Goal: Transaction & Acquisition: Purchase product/service

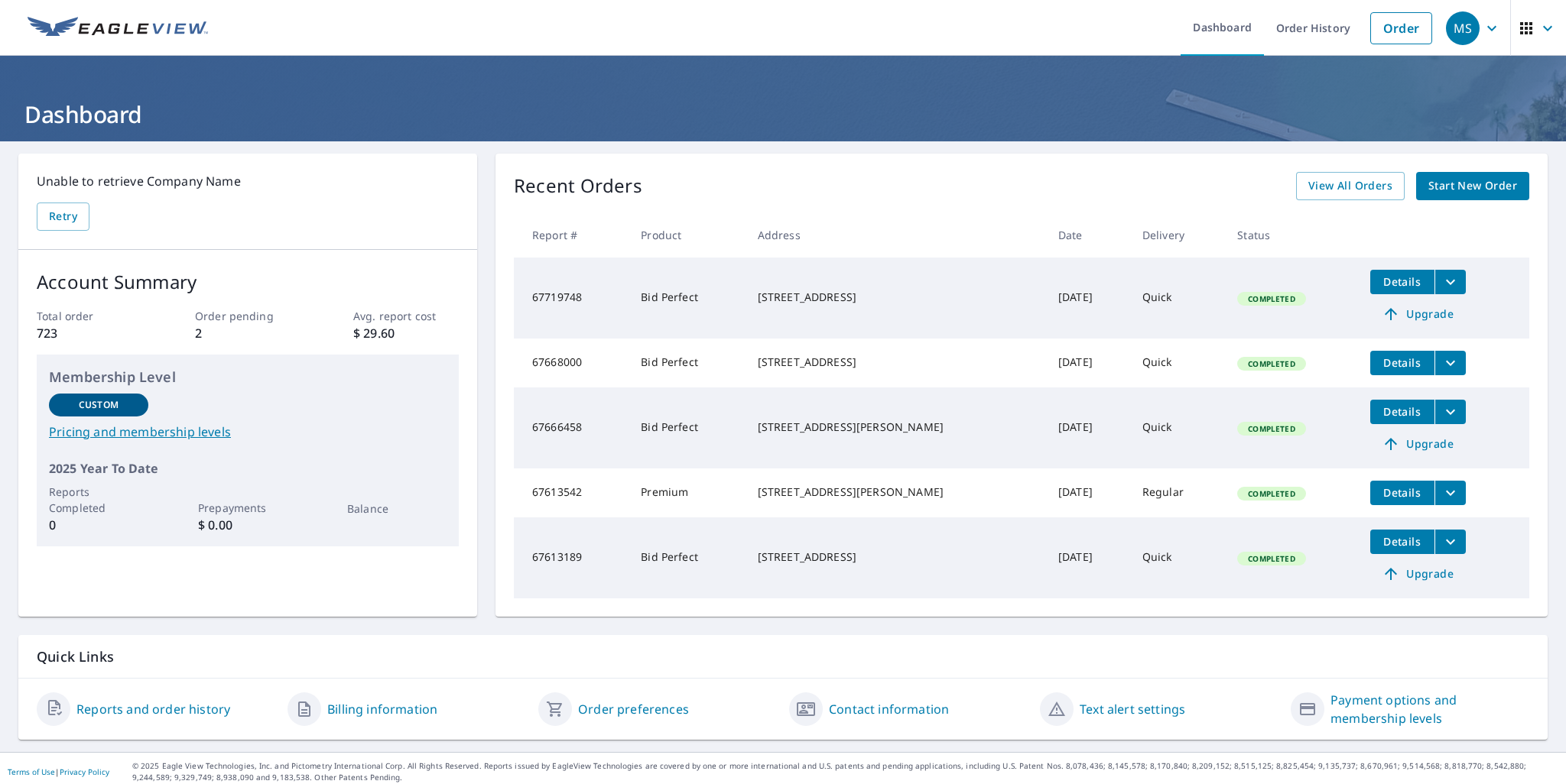
click at [1435, 184] on span "Start New Order" at bounding box center [1472, 186] width 89 height 19
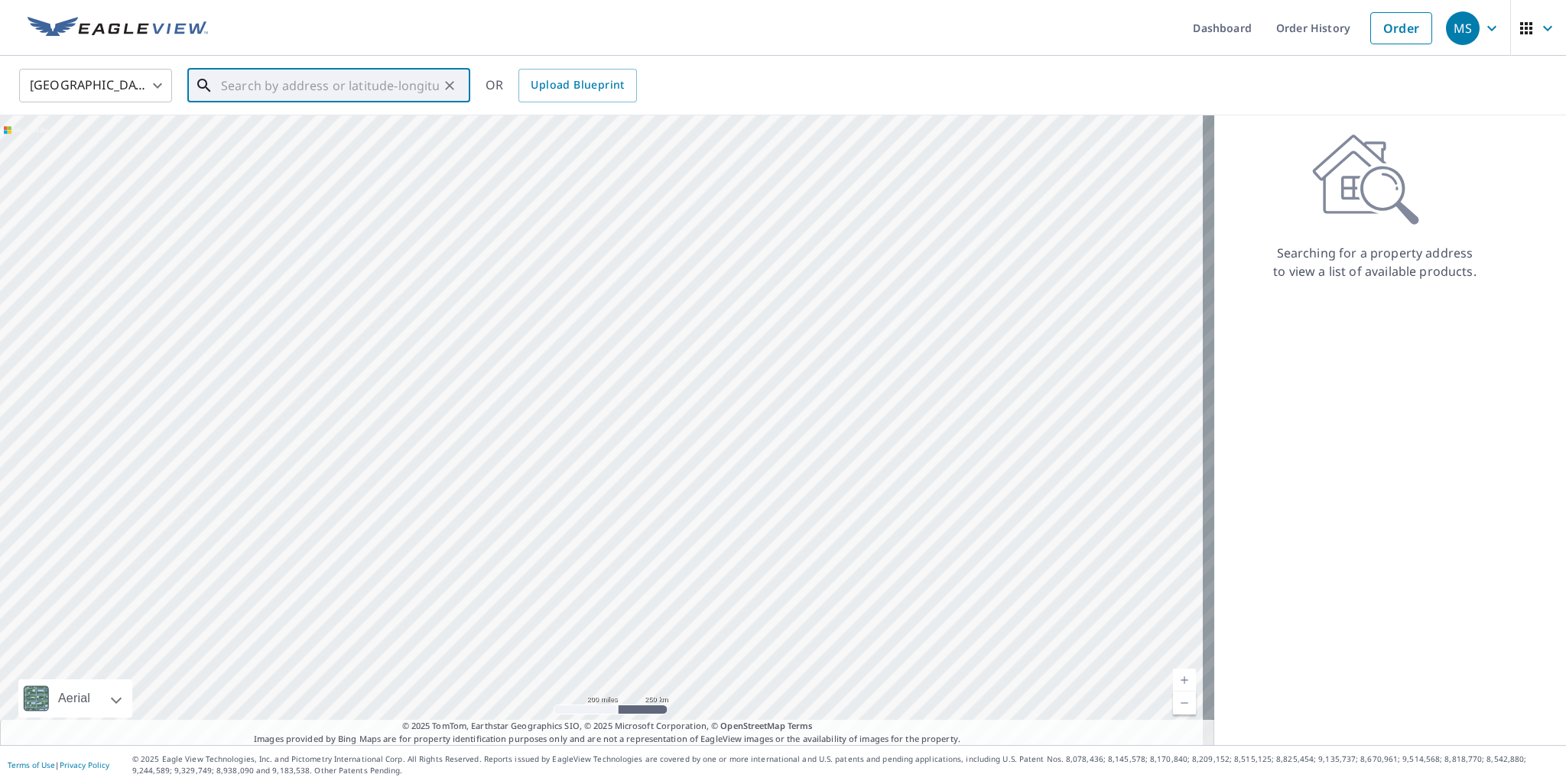
click at [339, 83] on input "text" at bounding box center [330, 85] width 218 height 43
click at [243, 133] on span "[STREET_ADDRESS]" at bounding box center [338, 130] width 240 height 18
type input "[STREET_ADDRESS][PERSON_NAME]"
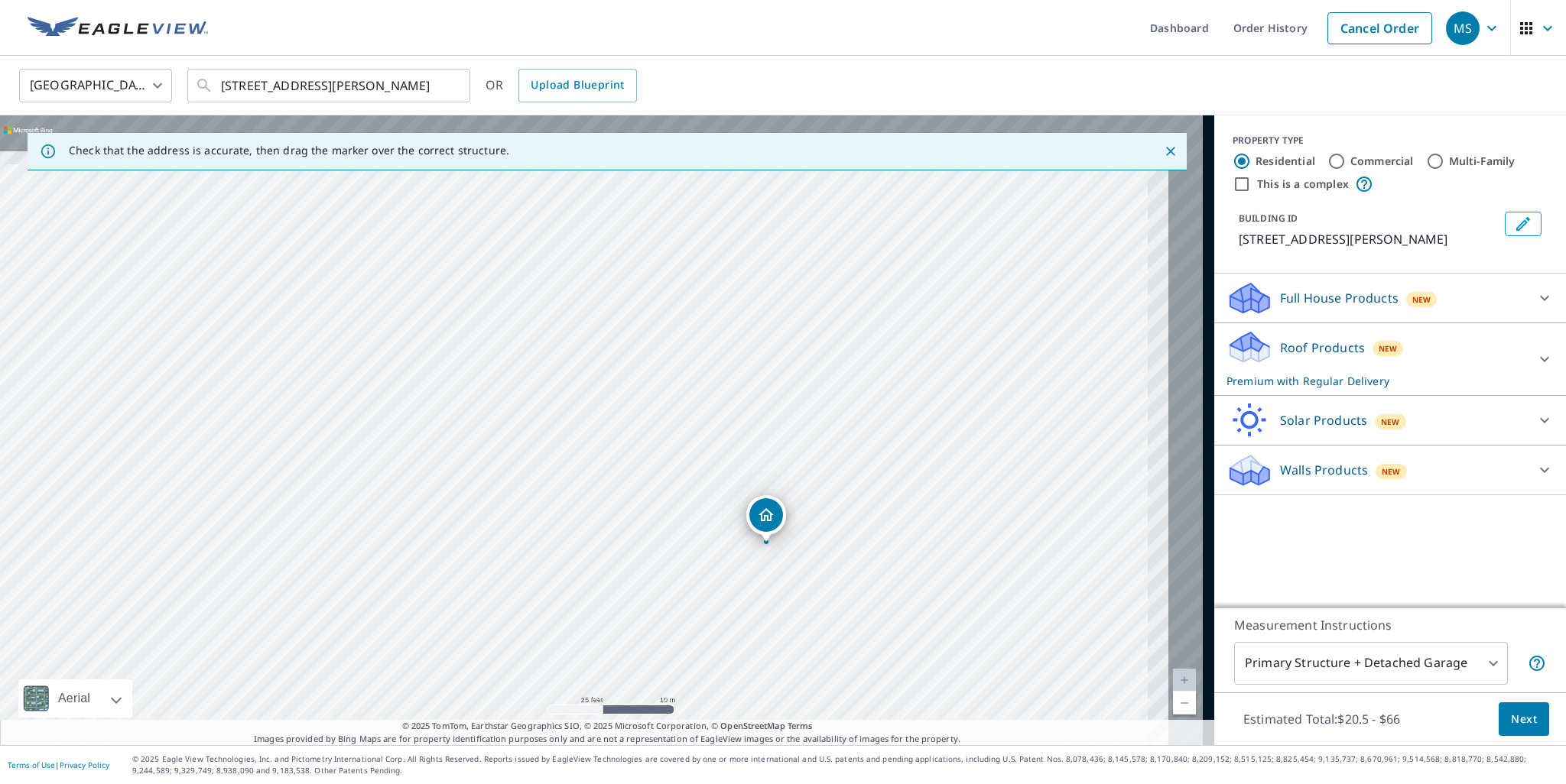
click at [609, 484] on div "[STREET_ADDRESS][PERSON_NAME]" at bounding box center [607, 430] width 1214 height 630
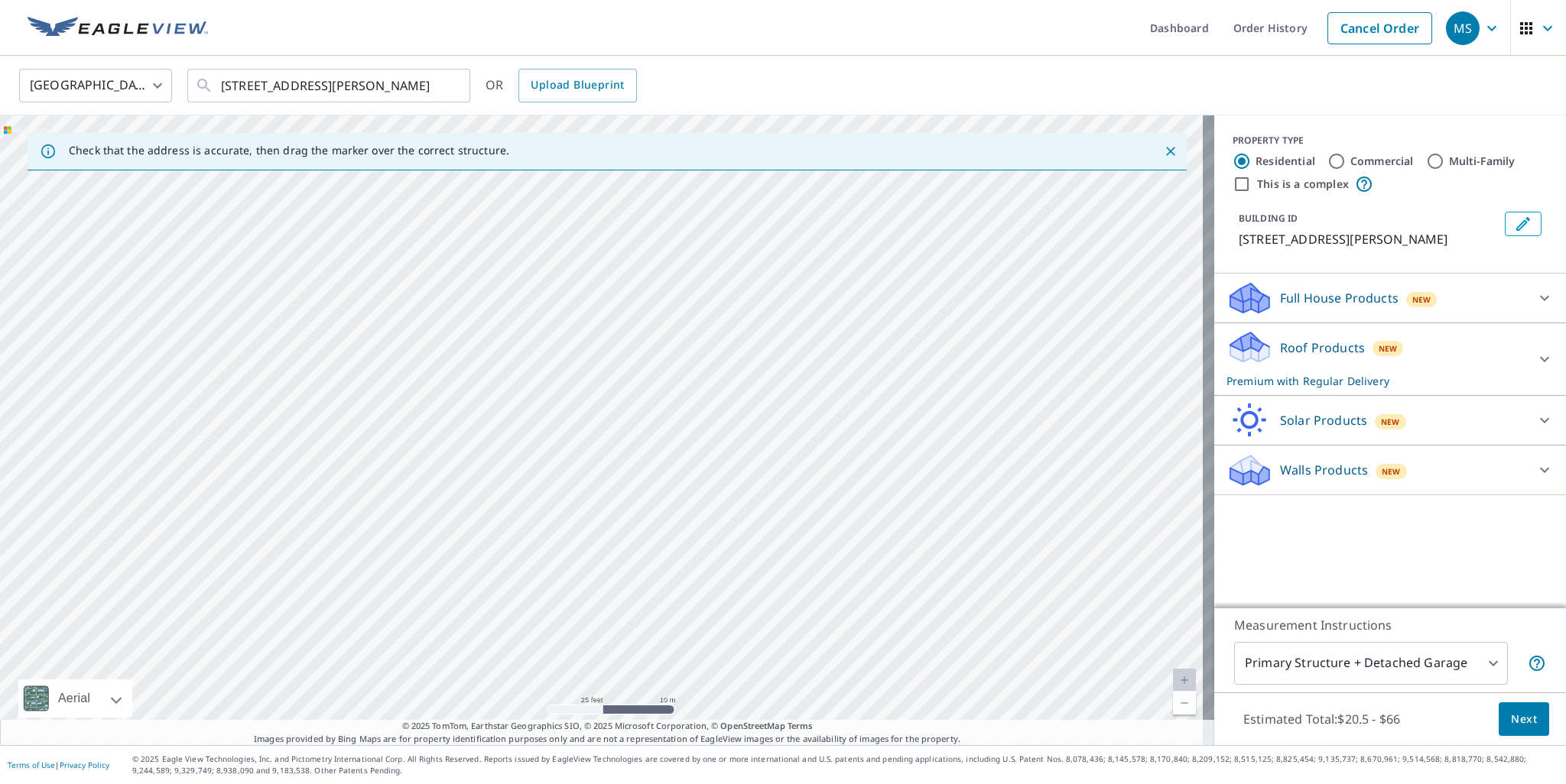
drag, startPoint x: 667, startPoint y: 578, endPoint x: 685, endPoint y: 600, distance: 28.4
click at [685, 600] on div "[STREET_ADDRESS][PERSON_NAME]" at bounding box center [607, 430] width 1214 height 630
drag, startPoint x: 575, startPoint y: 457, endPoint x: 526, endPoint y: 408, distance: 69.3
click at [565, 448] on div "[STREET_ADDRESS][PERSON_NAME]" at bounding box center [607, 430] width 1214 height 630
click at [813, 423] on div "[STREET_ADDRESS][PERSON_NAME]" at bounding box center [607, 430] width 1214 height 630
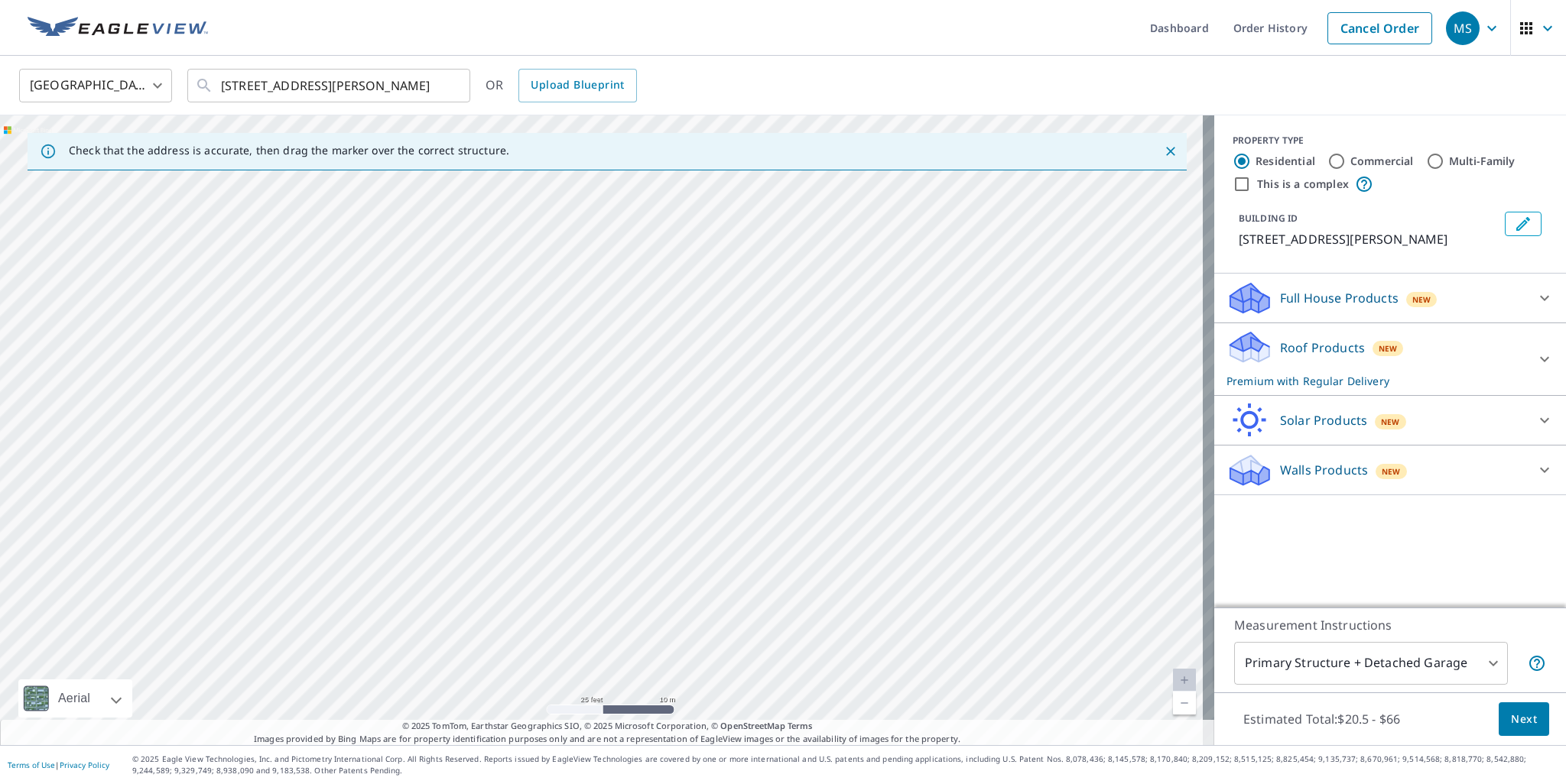
drag, startPoint x: 817, startPoint y: 525, endPoint x: 712, endPoint y: 368, distance: 188.9
click at [719, 385] on div "[STREET_ADDRESS][PERSON_NAME]" at bounding box center [607, 430] width 1214 height 630
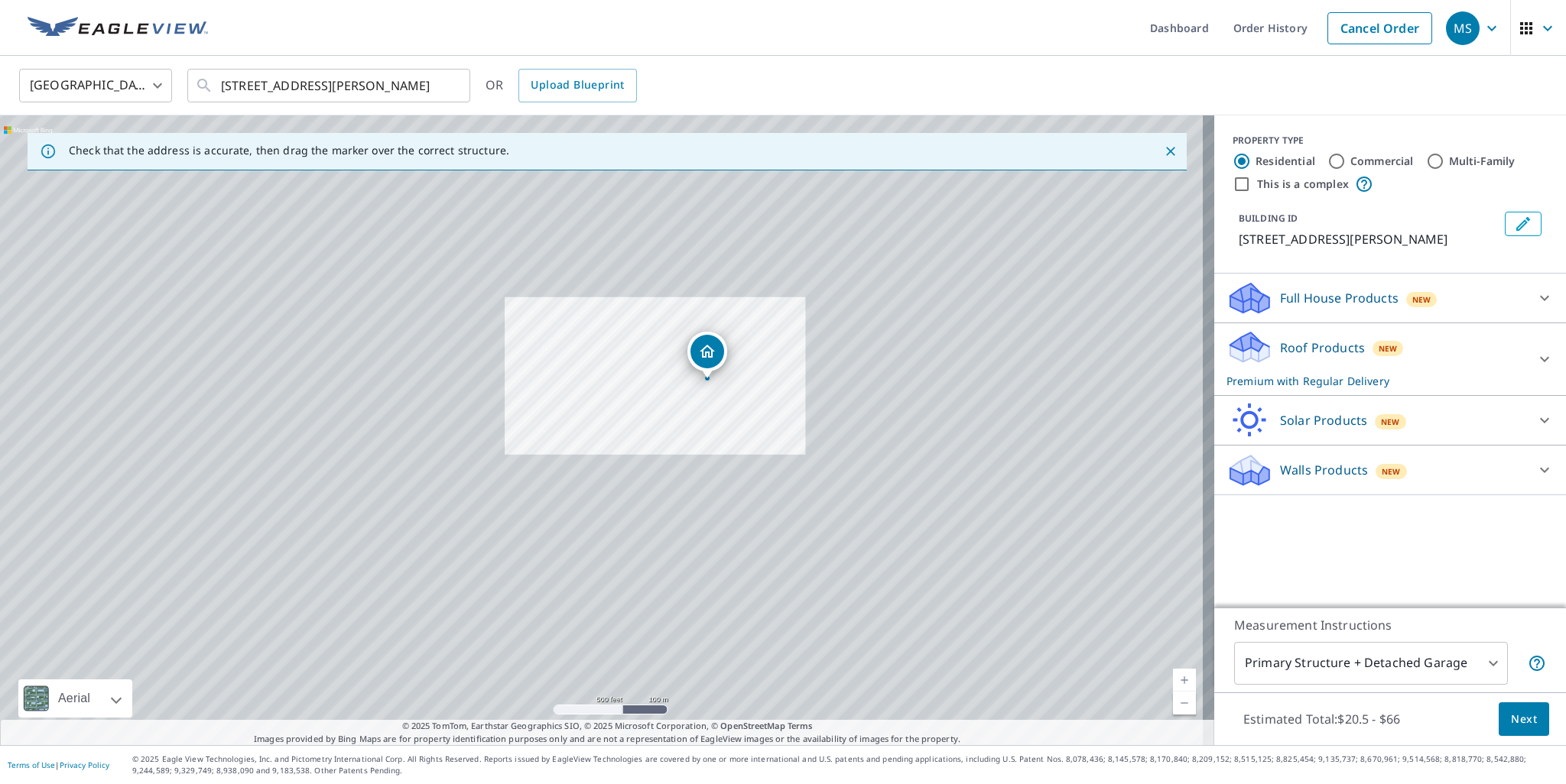
drag, startPoint x: 676, startPoint y: 518, endPoint x: 689, endPoint y: 341, distance: 177.5
click at [689, 341] on div "[STREET_ADDRESS][PERSON_NAME]" at bounding box center [607, 430] width 1214 height 630
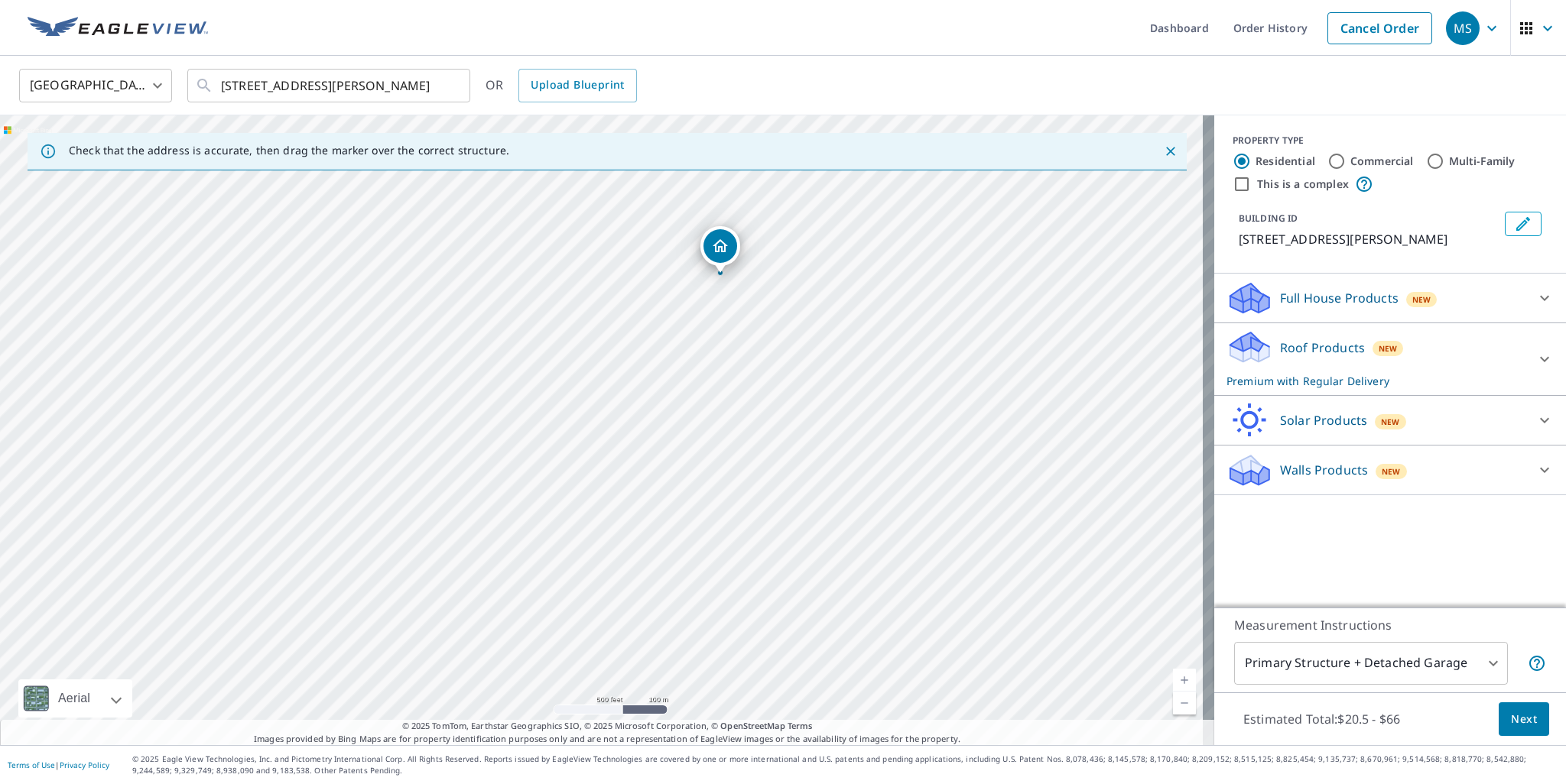
drag, startPoint x: 675, startPoint y: 539, endPoint x: 660, endPoint y: 340, distance: 199.6
click at [660, 340] on div "[STREET_ADDRESS][PERSON_NAME]" at bounding box center [607, 430] width 1214 height 630
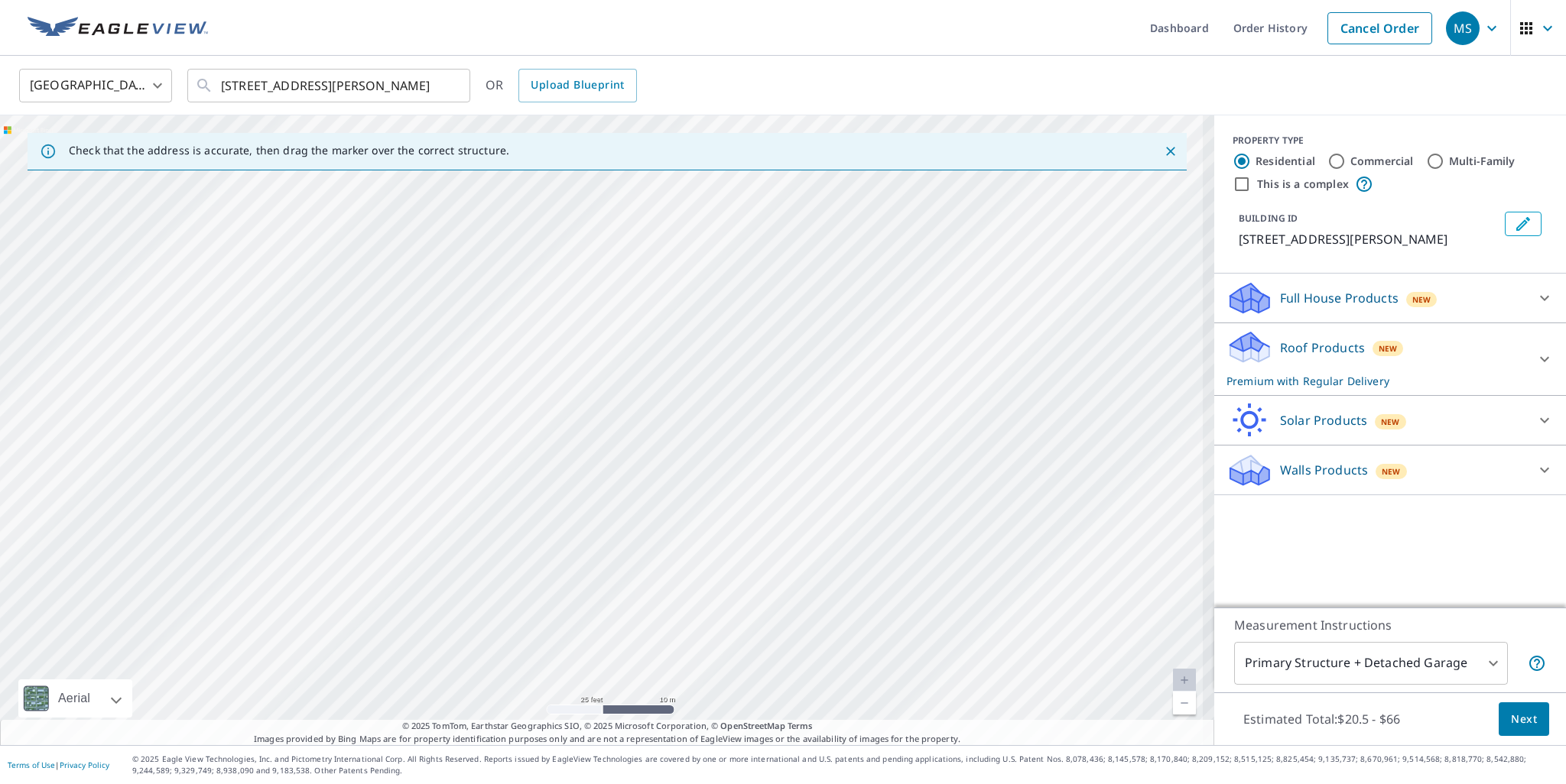
drag, startPoint x: 854, startPoint y: 573, endPoint x: 671, endPoint y: 428, distance: 233.5
click at [671, 428] on div "[STREET_ADDRESS][PERSON_NAME]" at bounding box center [607, 430] width 1214 height 630
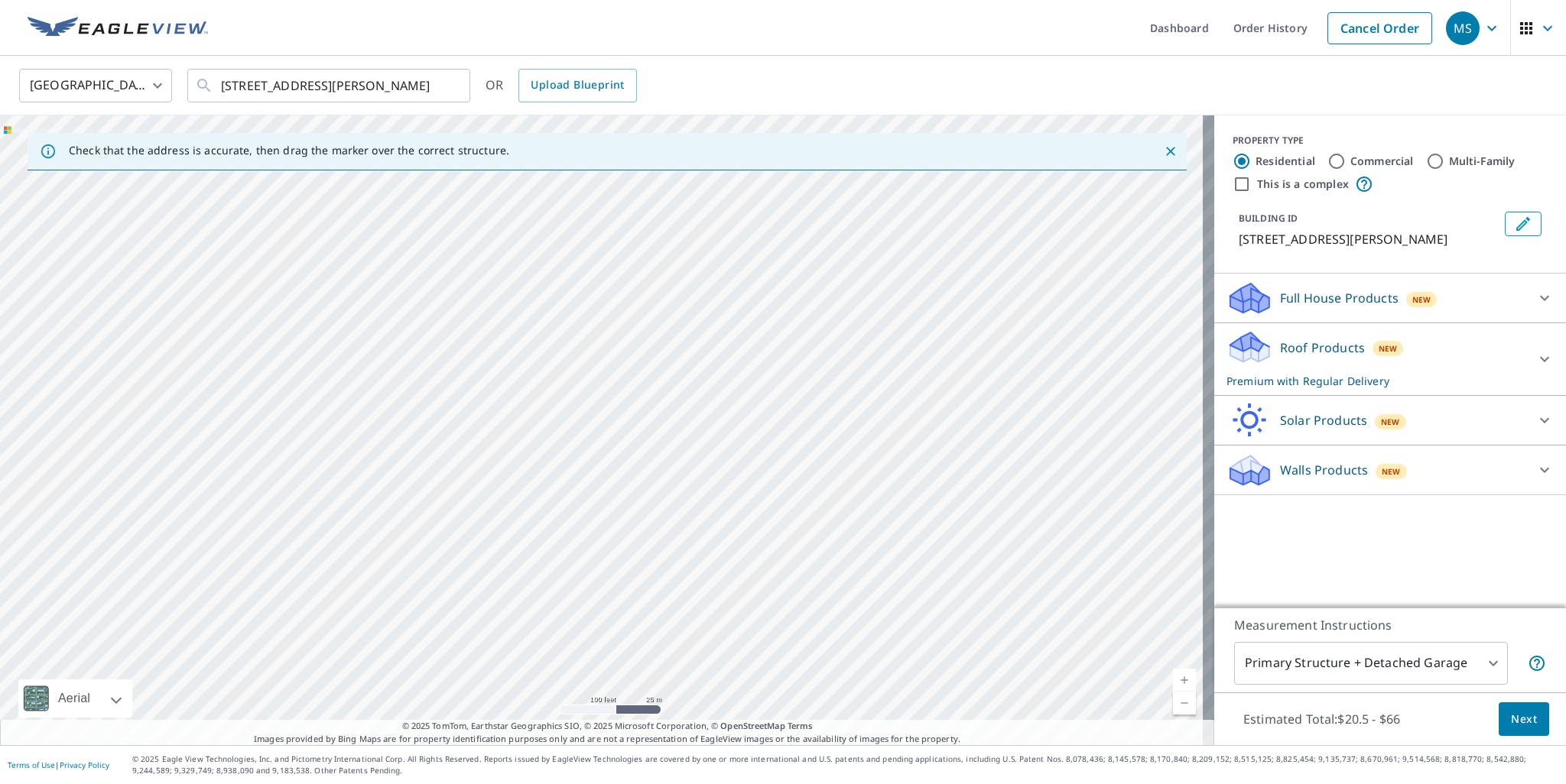
drag, startPoint x: 671, startPoint y: 575, endPoint x: 749, endPoint y: 365, distance: 224.0
click at [749, 365] on div "[STREET_ADDRESS][PERSON_NAME]" at bounding box center [607, 430] width 1214 height 630
click at [920, 508] on div "[STREET_ADDRESS][PERSON_NAME]" at bounding box center [607, 430] width 1214 height 630
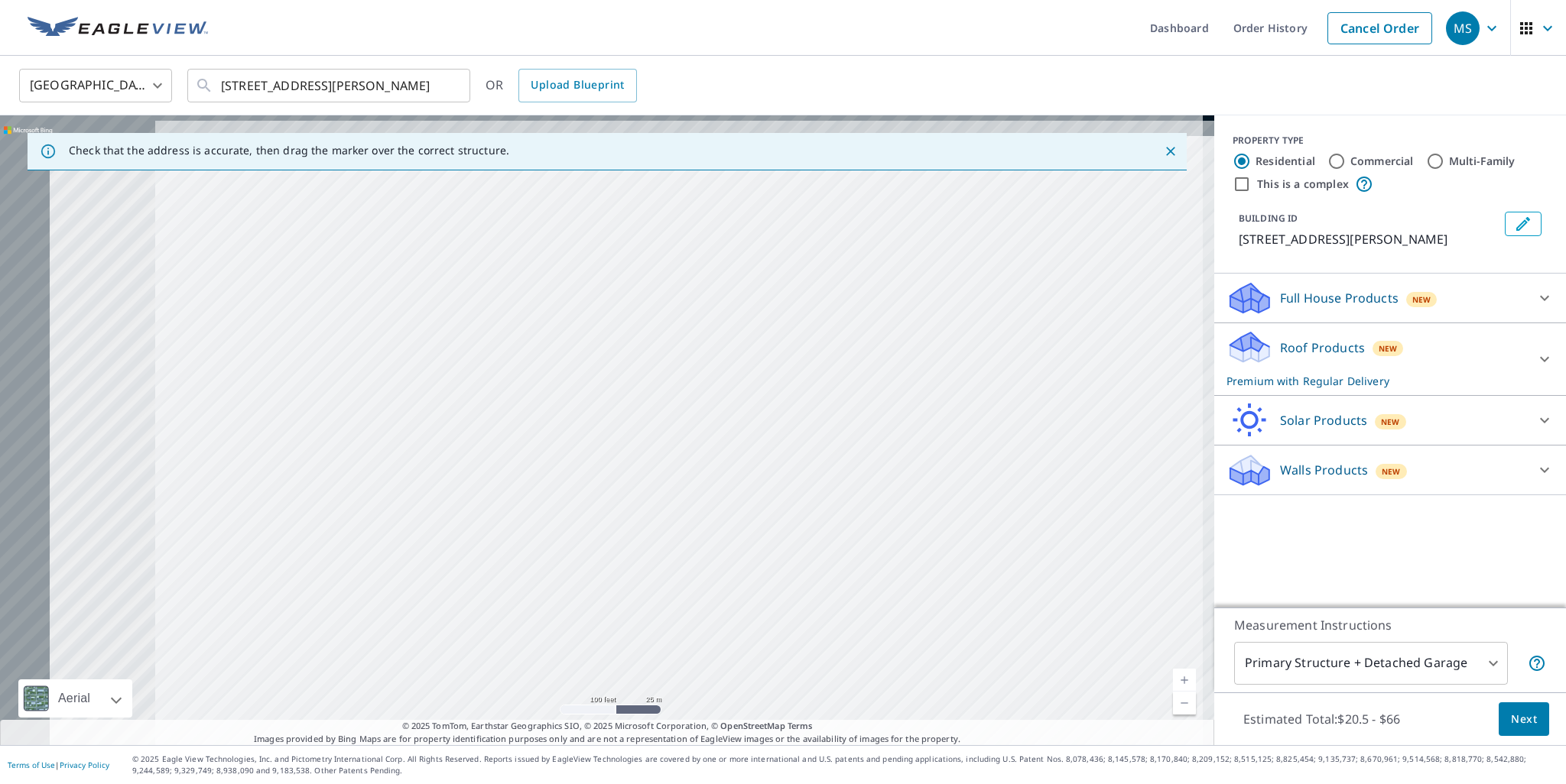
click at [802, 564] on div "[STREET_ADDRESS][PERSON_NAME]" at bounding box center [607, 430] width 1214 height 630
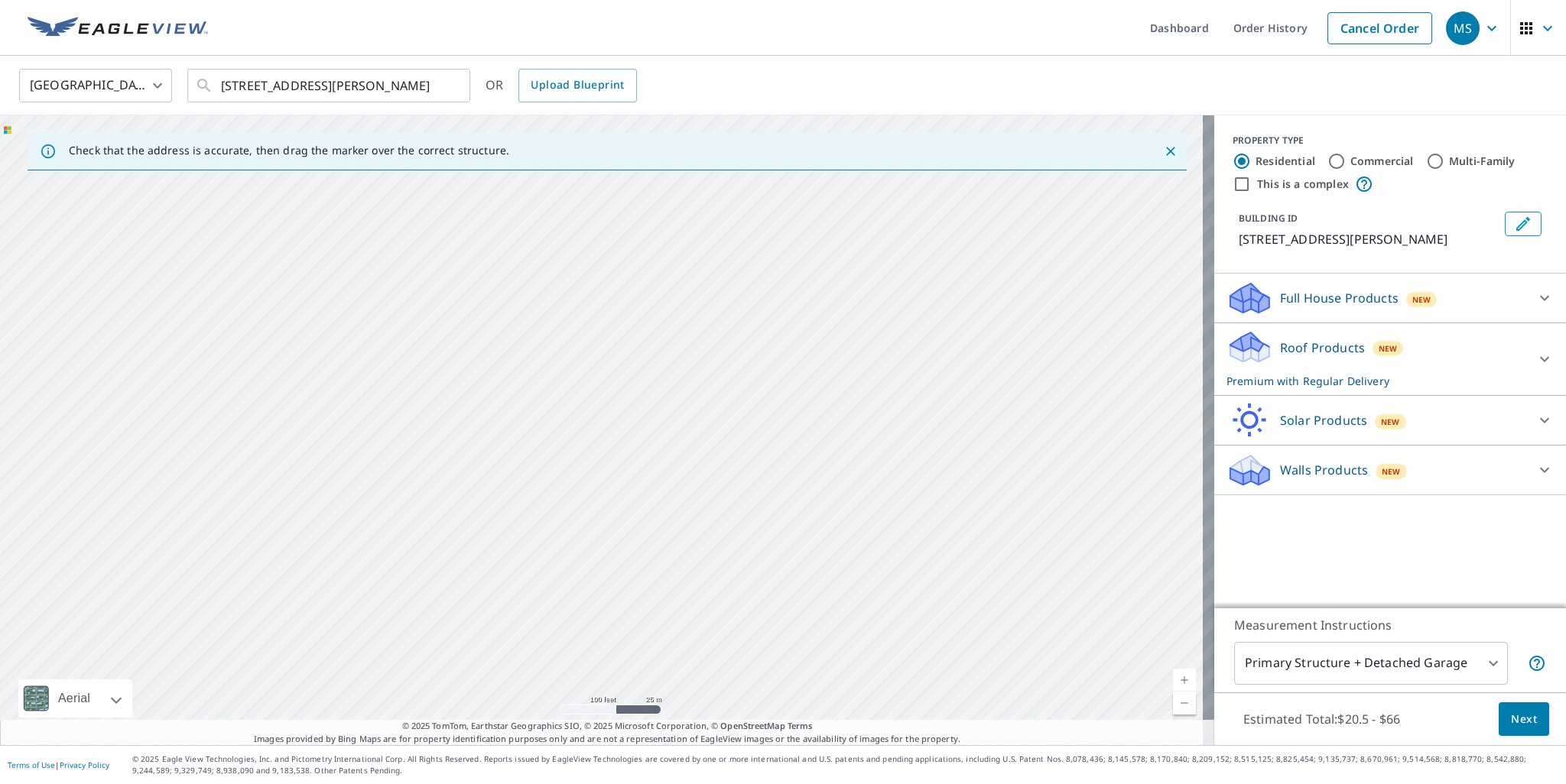
drag, startPoint x: 599, startPoint y: 515, endPoint x: 625, endPoint y: 575, distance: 65.4
click at [625, 575] on div "[STREET_ADDRESS][PERSON_NAME]" at bounding box center [607, 430] width 1214 height 630
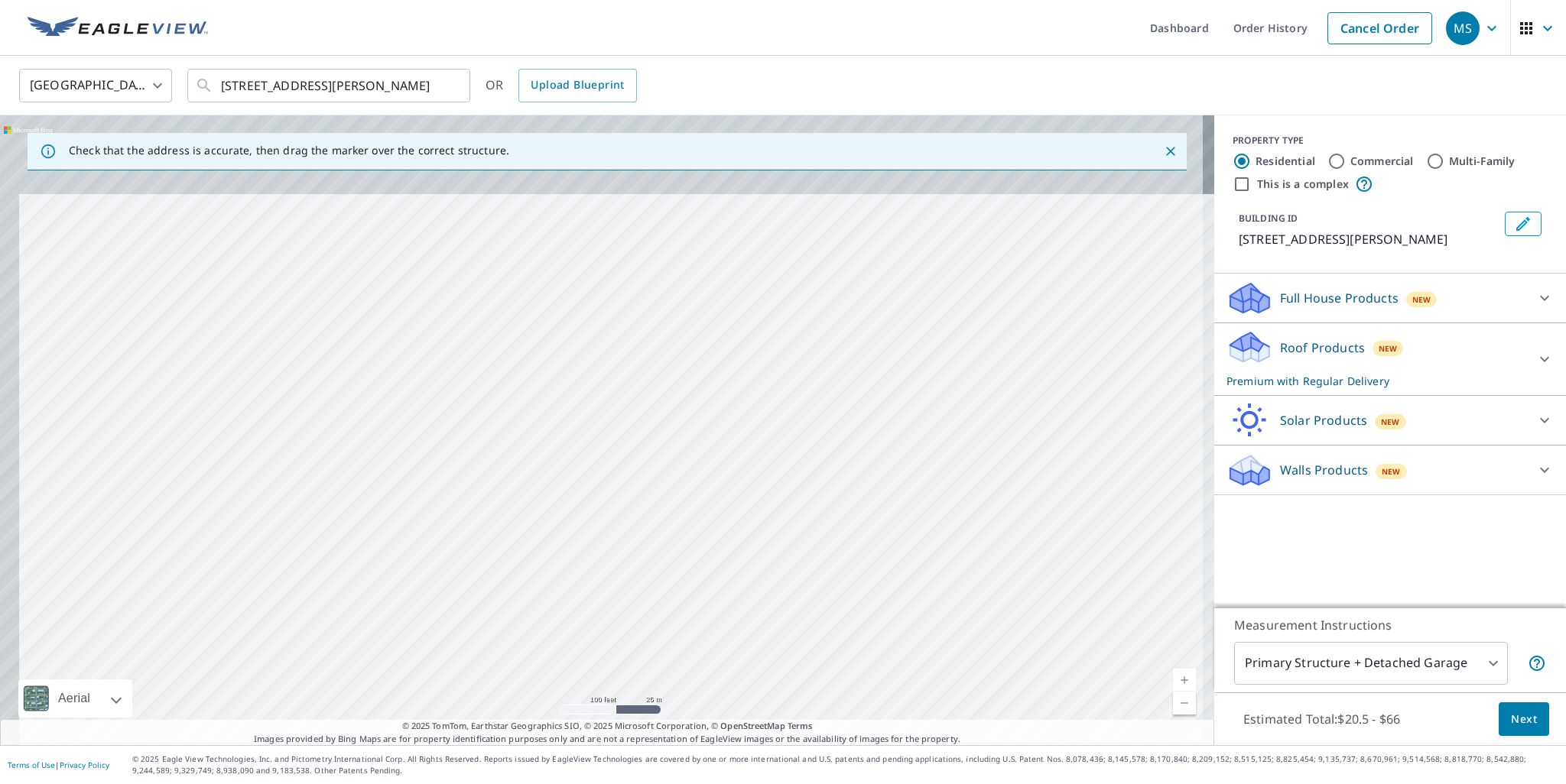
drag, startPoint x: 597, startPoint y: 497, endPoint x: 608, endPoint y: 550, distance: 54.1
click at [608, 550] on div "[STREET_ADDRESS][PERSON_NAME]" at bounding box center [607, 430] width 1214 height 630
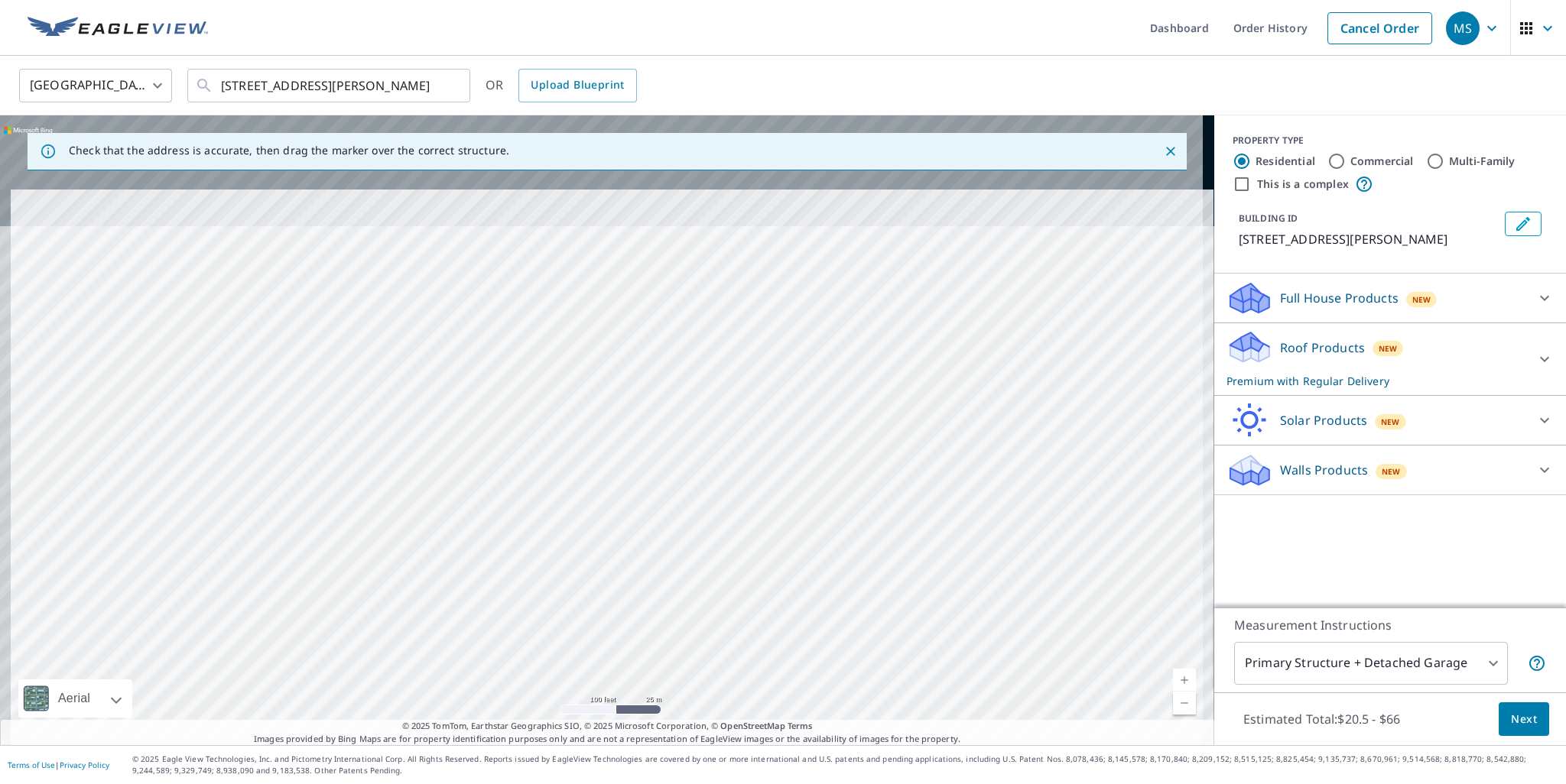
drag, startPoint x: 599, startPoint y: 550, endPoint x: 608, endPoint y: 589, distance: 40.0
click at [608, 589] on div "[STREET_ADDRESS][PERSON_NAME]" at bounding box center [607, 430] width 1214 height 630
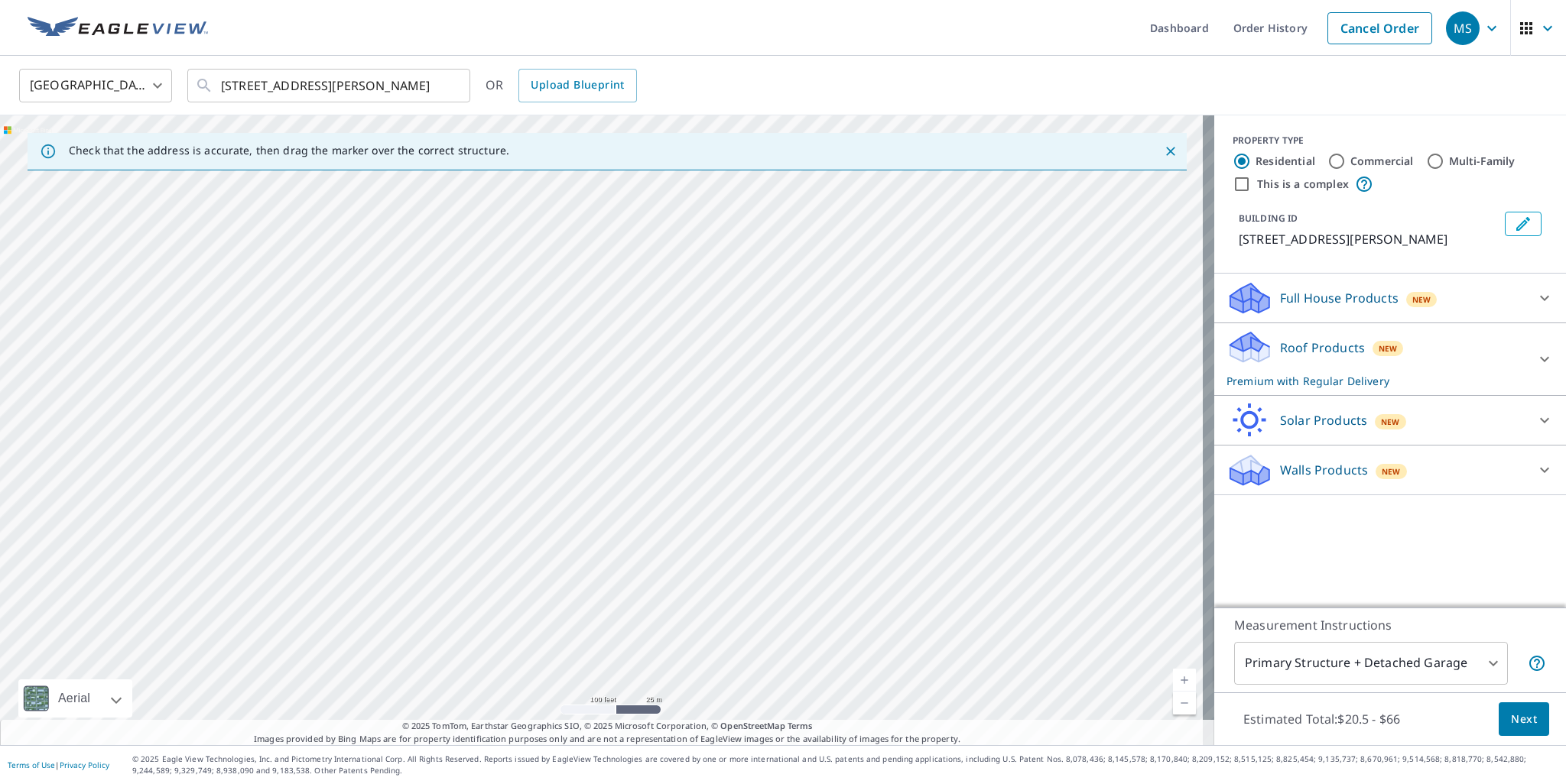
drag, startPoint x: 583, startPoint y: 517, endPoint x: 584, endPoint y: 557, distance: 40.0
click at [584, 557] on div "[STREET_ADDRESS][PERSON_NAME]" at bounding box center [607, 430] width 1214 height 630
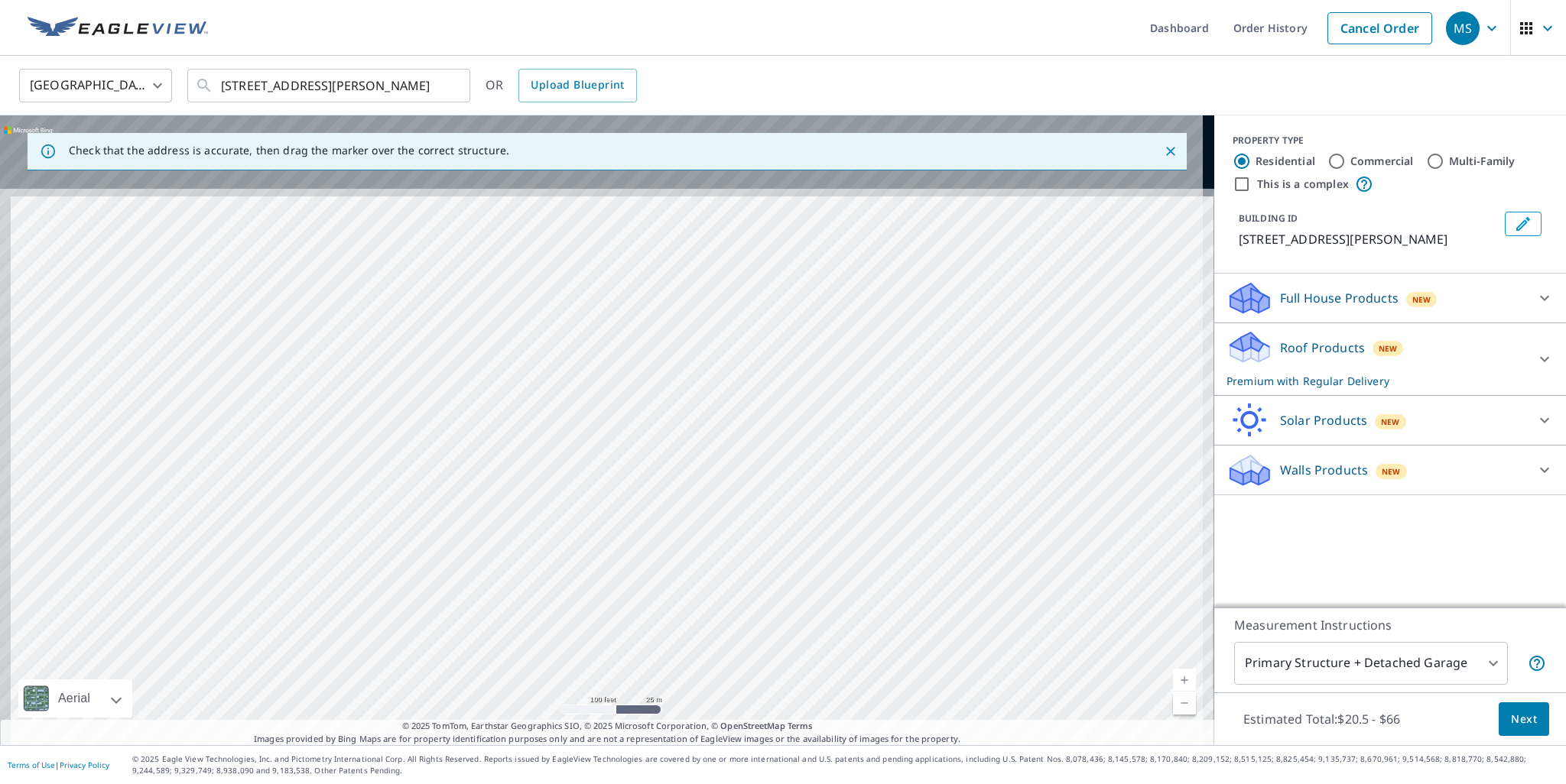
drag, startPoint x: 532, startPoint y: 473, endPoint x: 538, endPoint y: 533, distance: 60.3
click at [538, 531] on div "[STREET_ADDRESS][PERSON_NAME]" at bounding box center [607, 430] width 1214 height 630
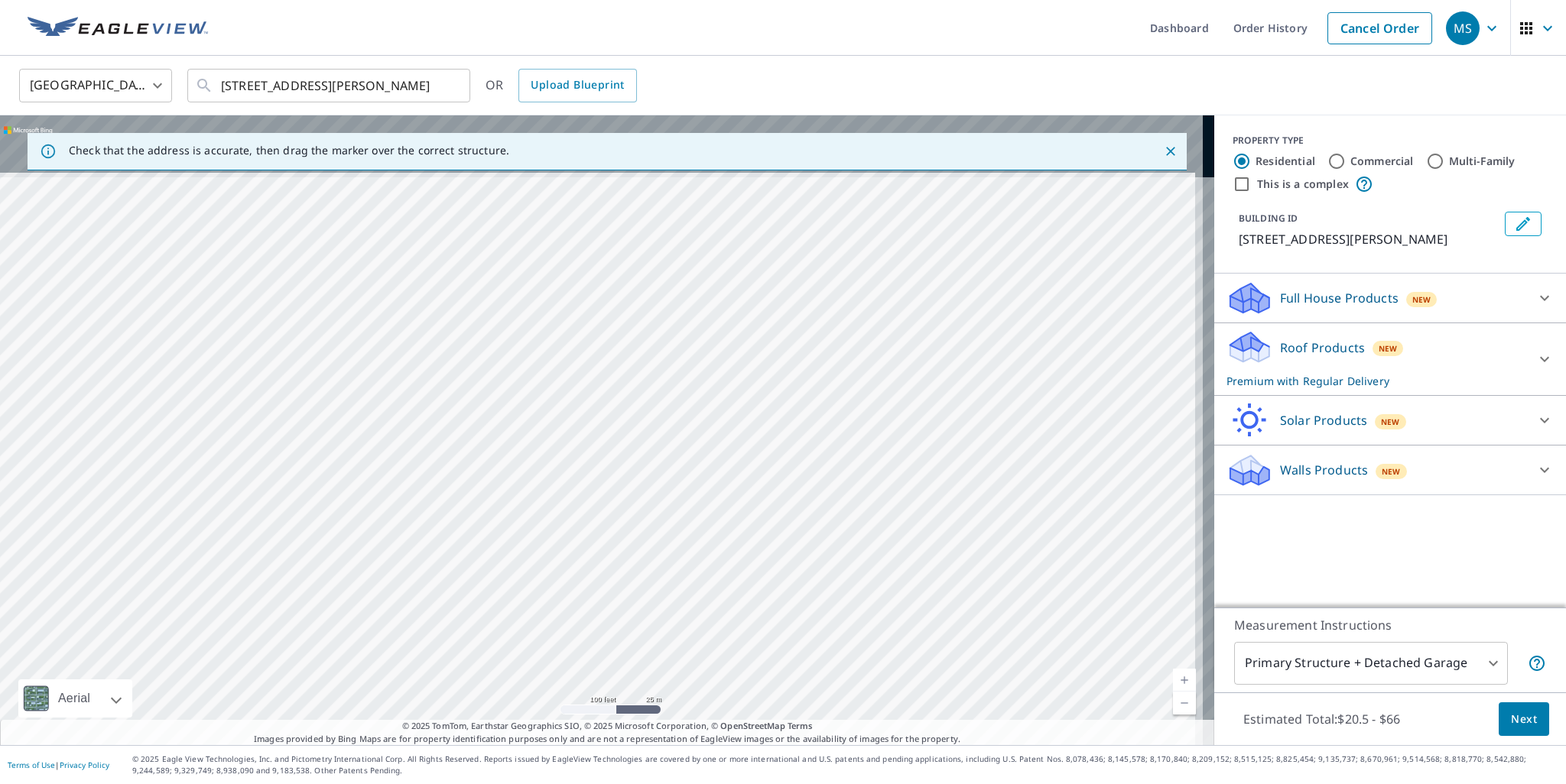
drag, startPoint x: 521, startPoint y: 488, endPoint x: 512, endPoint y: 564, distance: 76.5
click at [512, 564] on div "[STREET_ADDRESS][PERSON_NAME]" at bounding box center [607, 430] width 1214 height 630
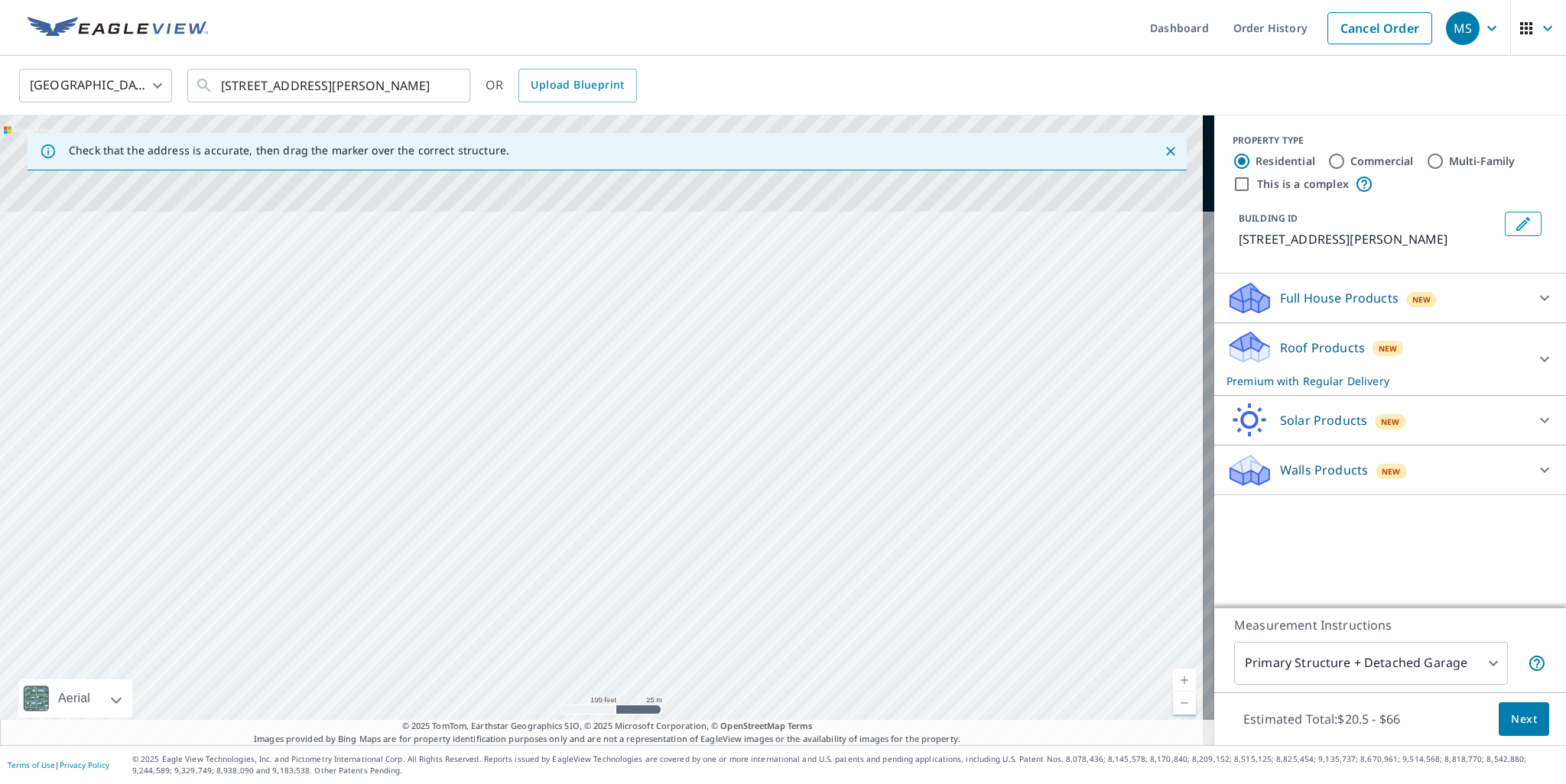
drag, startPoint x: 594, startPoint y: 545, endPoint x: 614, endPoint y: 600, distance: 58.5
click at [614, 600] on div "[STREET_ADDRESS][PERSON_NAME]" at bounding box center [607, 430] width 1214 height 630
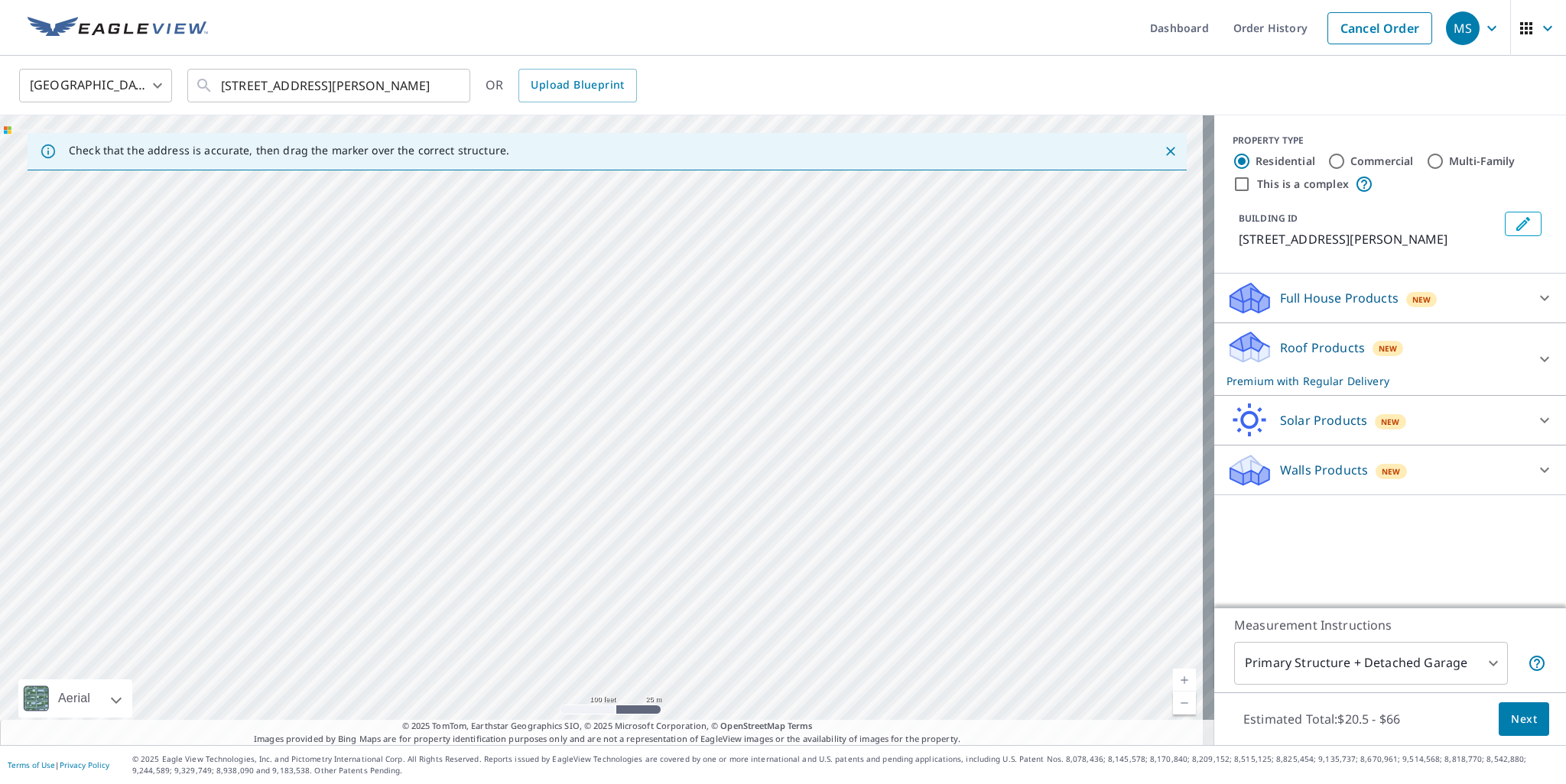
drag, startPoint x: 542, startPoint y: 499, endPoint x: 561, endPoint y: 569, distance: 72.5
click at [561, 569] on div "[STREET_ADDRESS][PERSON_NAME]" at bounding box center [607, 430] width 1214 height 630
drag, startPoint x: 458, startPoint y: 490, endPoint x: 458, endPoint y: 501, distance: 11.0
click at [458, 501] on div "[STREET_ADDRESS][PERSON_NAME]" at bounding box center [607, 430] width 1214 height 630
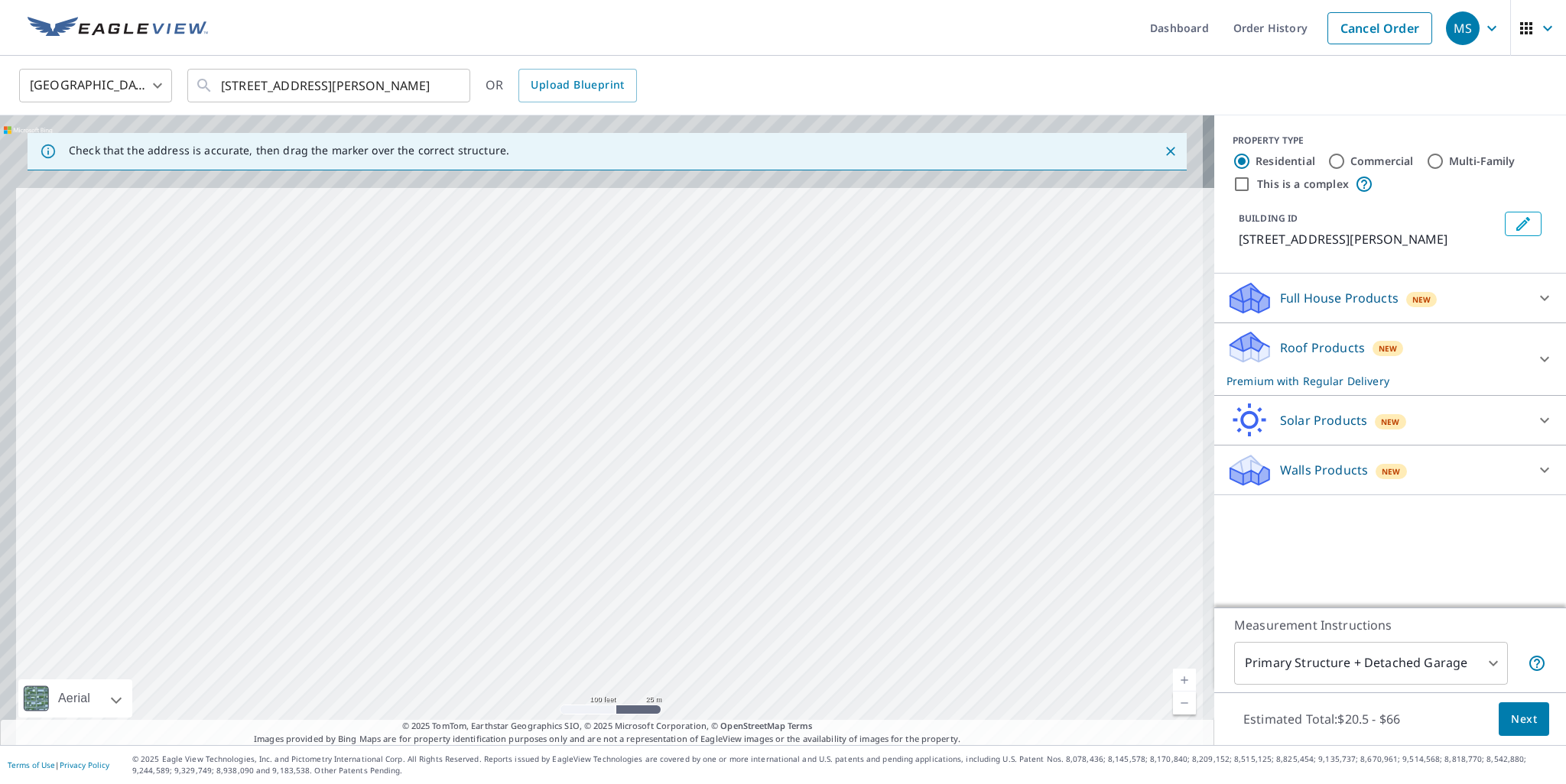
click at [456, 584] on div "[STREET_ADDRESS][PERSON_NAME]" at bounding box center [607, 430] width 1214 height 630
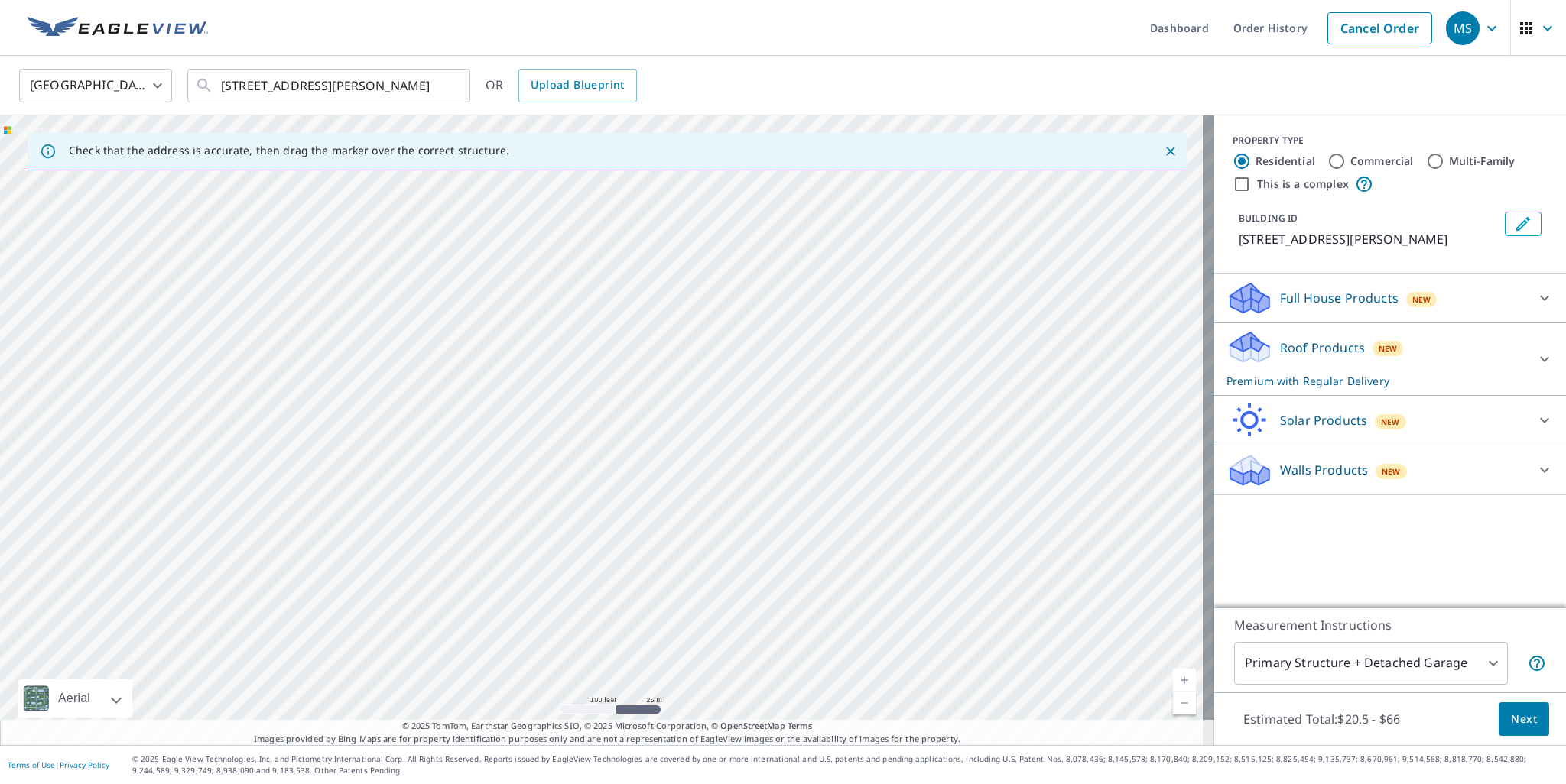
drag, startPoint x: 521, startPoint y: 594, endPoint x: 507, endPoint y: 633, distance: 41.4
click at [507, 633] on div "[STREET_ADDRESS][PERSON_NAME]" at bounding box center [607, 430] width 1214 height 630
drag, startPoint x: 523, startPoint y: 589, endPoint x: 519, endPoint y: 602, distance: 13.6
click at [519, 602] on div "[STREET_ADDRESS][PERSON_NAME]" at bounding box center [607, 430] width 1214 height 630
drag, startPoint x: 623, startPoint y: 312, endPoint x: 489, endPoint y: 417, distance: 170.2
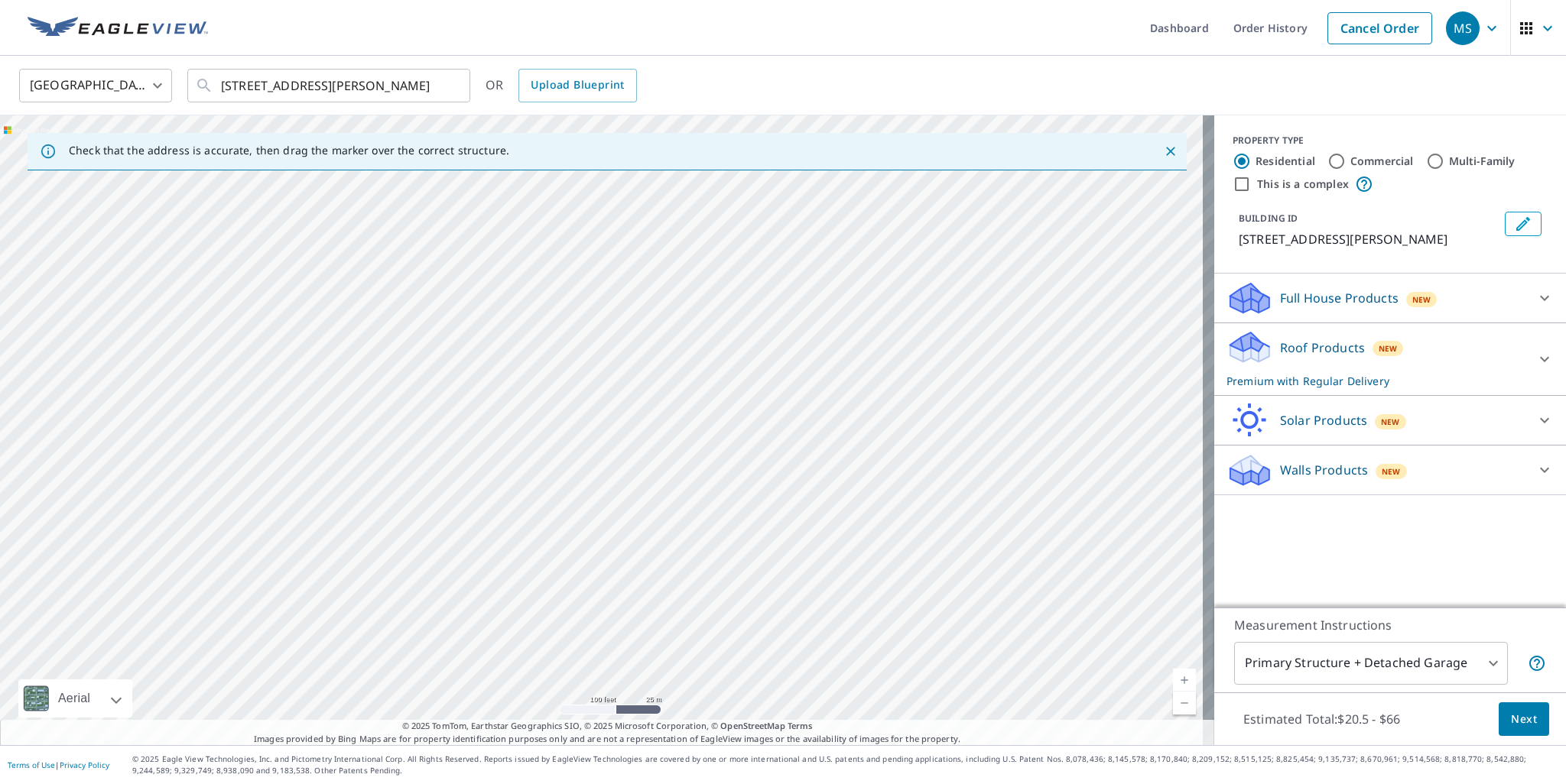
click at [491, 417] on div "[STREET_ADDRESS][PERSON_NAME]" at bounding box center [607, 430] width 1214 height 630
drag, startPoint x: 642, startPoint y: 450, endPoint x: 633, endPoint y: 442, distance: 12.0
click at [633, 443] on div "[STREET_ADDRESS][PERSON_NAME]" at bounding box center [607, 430] width 1214 height 630
drag, startPoint x: 785, startPoint y: 481, endPoint x: 675, endPoint y: 358, distance: 165.0
click at [676, 358] on div "[STREET_ADDRESS][PERSON_NAME]" at bounding box center [607, 430] width 1214 height 630
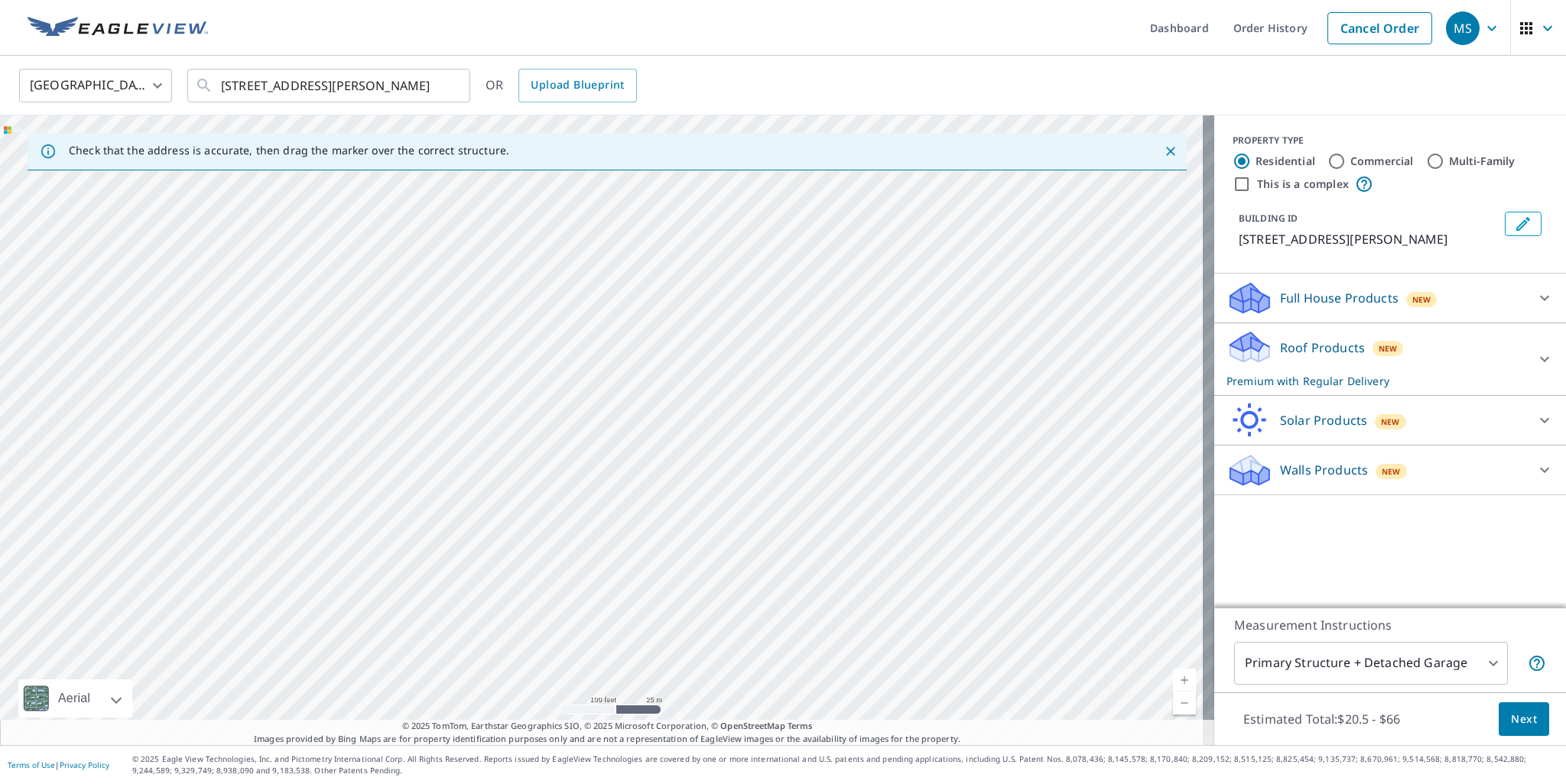
drag, startPoint x: 746, startPoint y: 493, endPoint x: 682, endPoint y: 309, distance: 194.8
click at [685, 317] on div "[STREET_ADDRESS][PERSON_NAME]" at bounding box center [607, 430] width 1214 height 630
click at [728, 357] on div "[STREET_ADDRESS][PERSON_NAME]" at bounding box center [607, 430] width 1214 height 630
drag, startPoint x: 715, startPoint y: 496, endPoint x: 670, endPoint y: 329, distance: 173.0
click at [670, 329] on div "[STREET_ADDRESS][PERSON_NAME]" at bounding box center [607, 430] width 1214 height 630
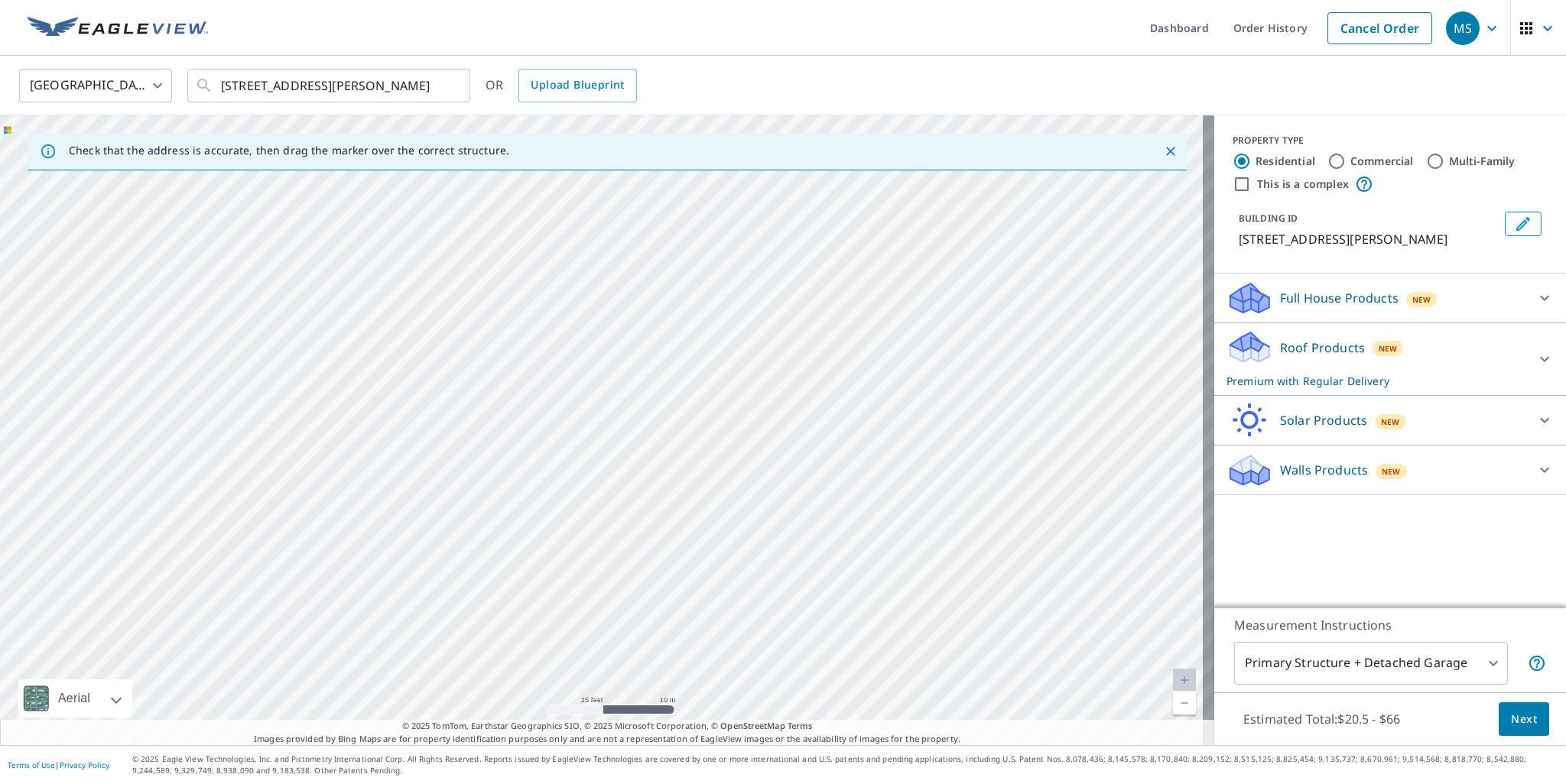
drag, startPoint x: 705, startPoint y: 403, endPoint x: 698, endPoint y: 385, distance: 19.3
click at [702, 395] on div "[STREET_ADDRESS][PERSON_NAME]" at bounding box center [607, 430] width 1214 height 630
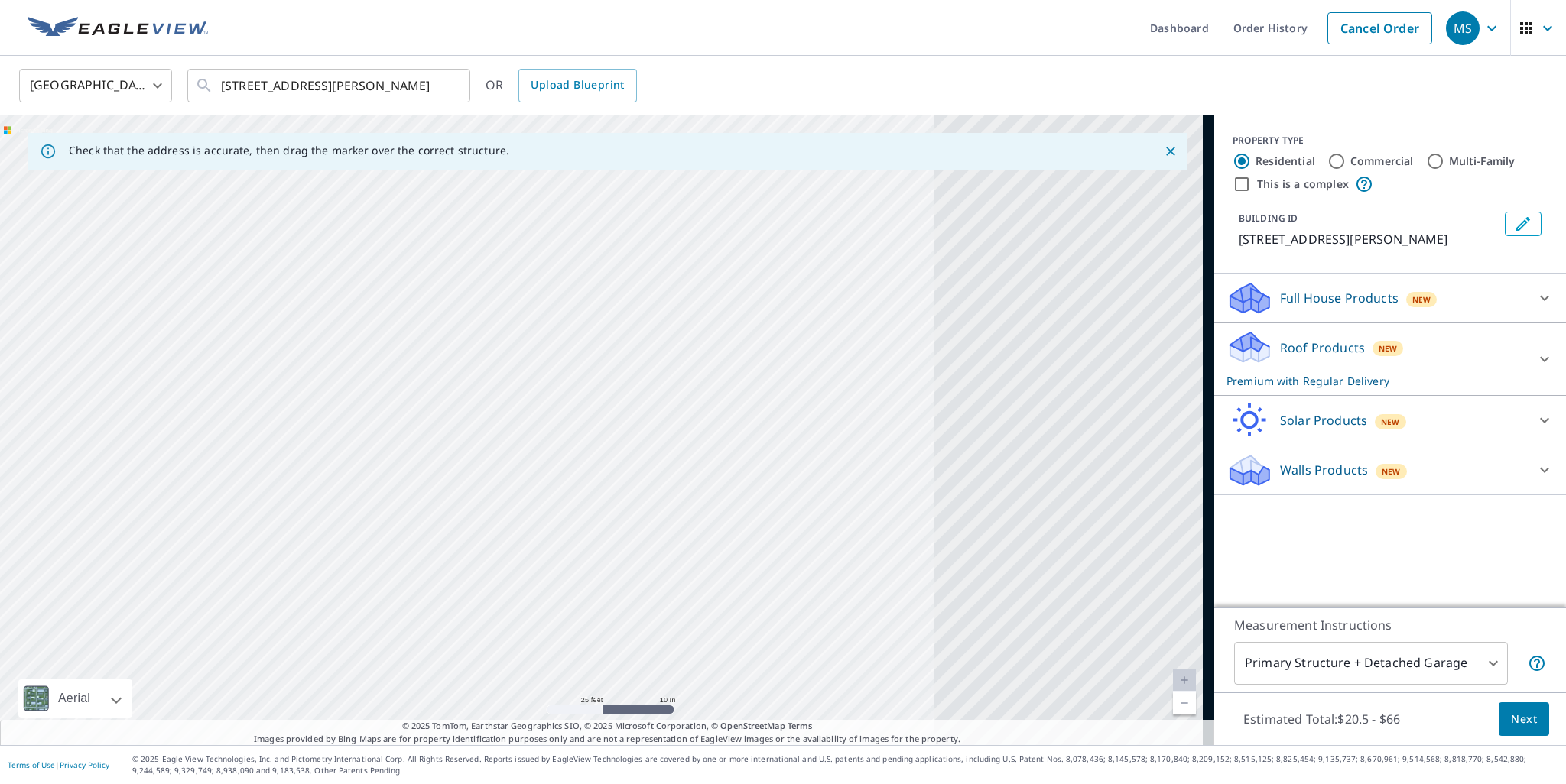
drag, startPoint x: 899, startPoint y: 499, endPoint x: 545, endPoint y: 437, distance: 359.4
click at [545, 439] on div "[STREET_ADDRESS][PERSON_NAME]" at bounding box center [607, 430] width 1214 height 630
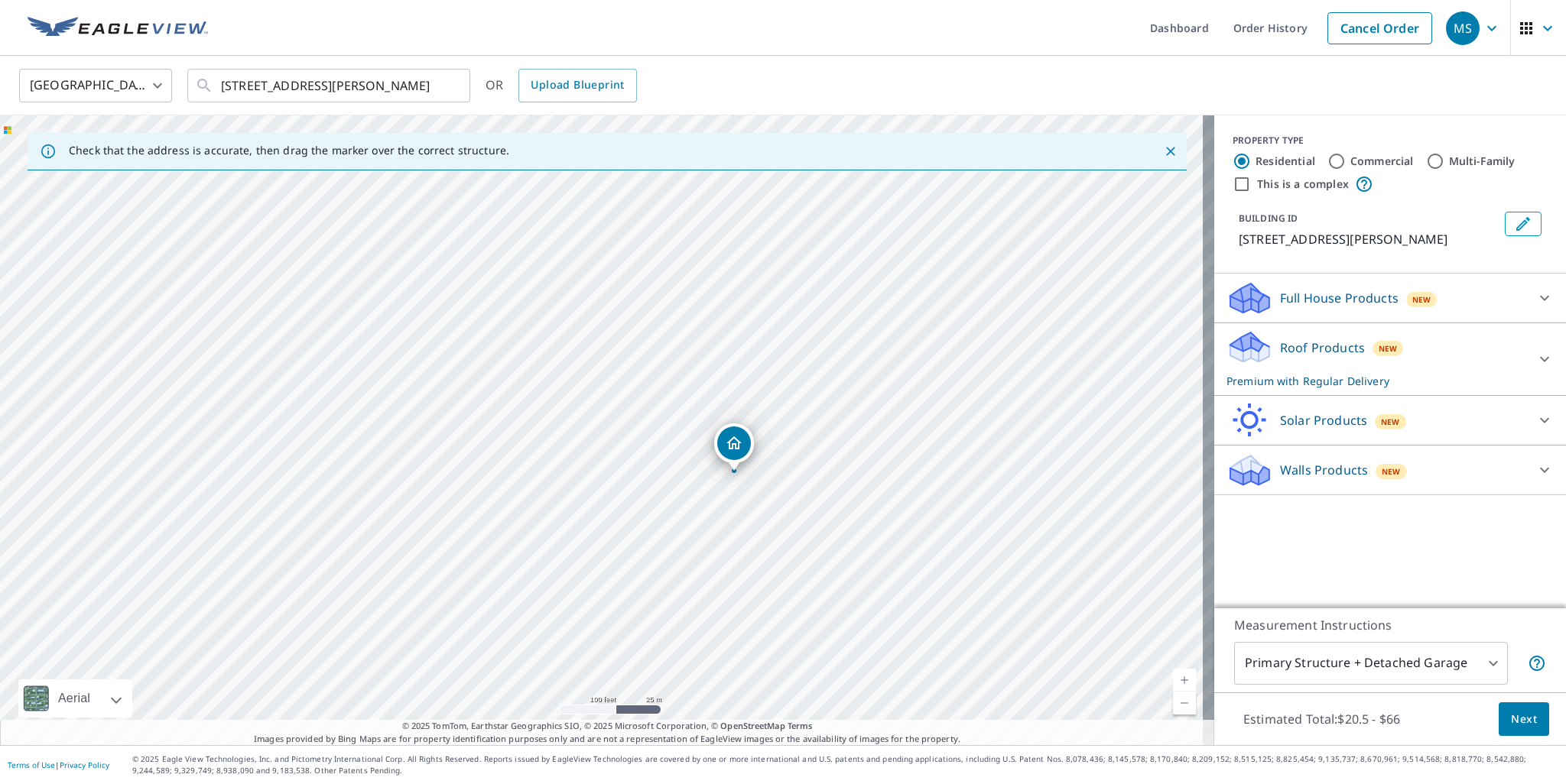
drag, startPoint x: 644, startPoint y: 545, endPoint x: 614, endPoint y: 429, distance: 119.8
click at [614, 429] on div "[STREET_ADDRESS][PERSON_NAME]" at bounding box center [607, 430] width 1214 height 630
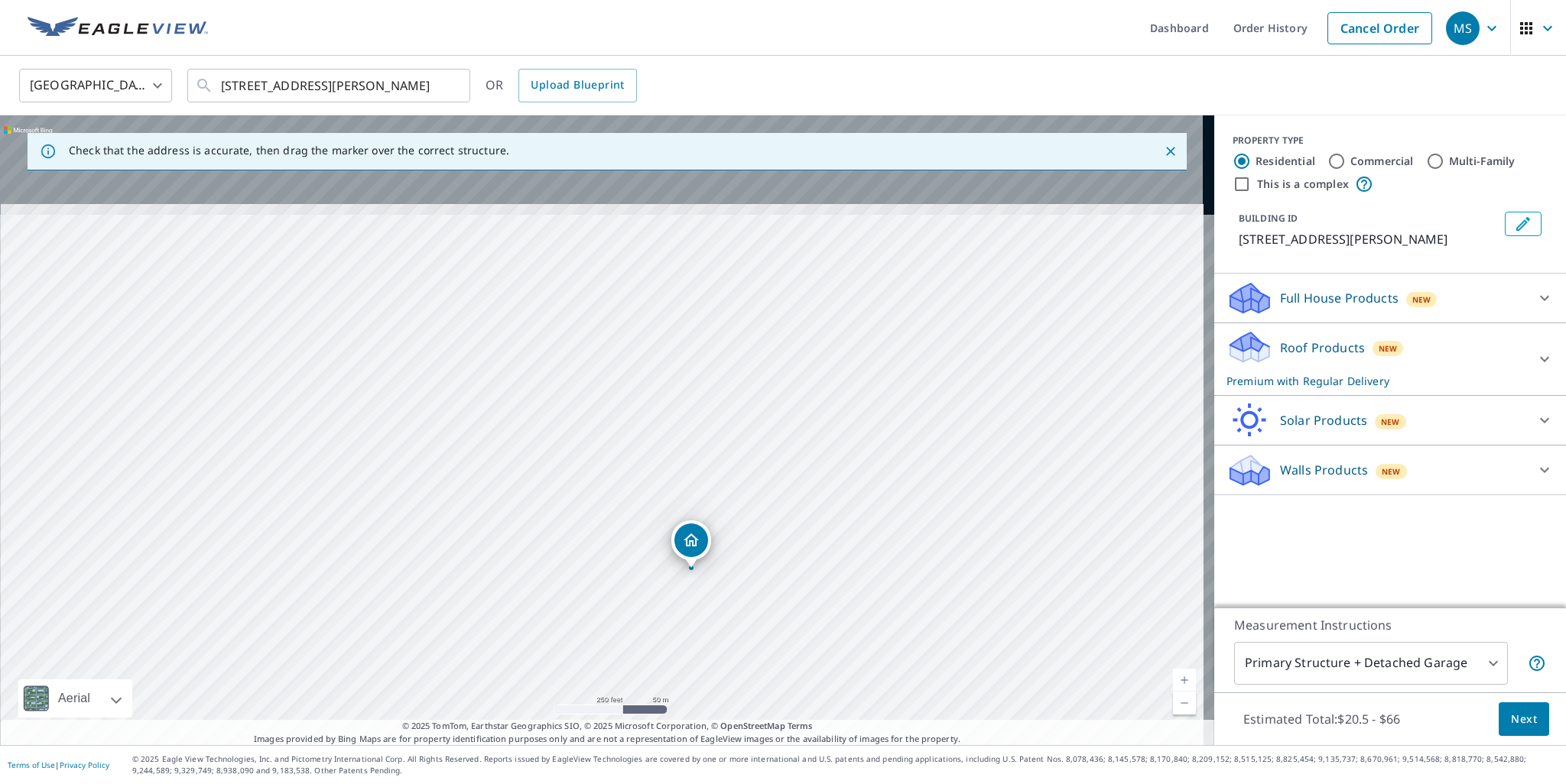
drag, startPoint x: 669, startPoint y: 437, endPoint x: 670, endPoint y: 615, distance: 178.0
click at [670, 615] on div "[STREET_ADDRESS][PERSON_NAME]" at bounding box center [607, 430] width 1214 height 630
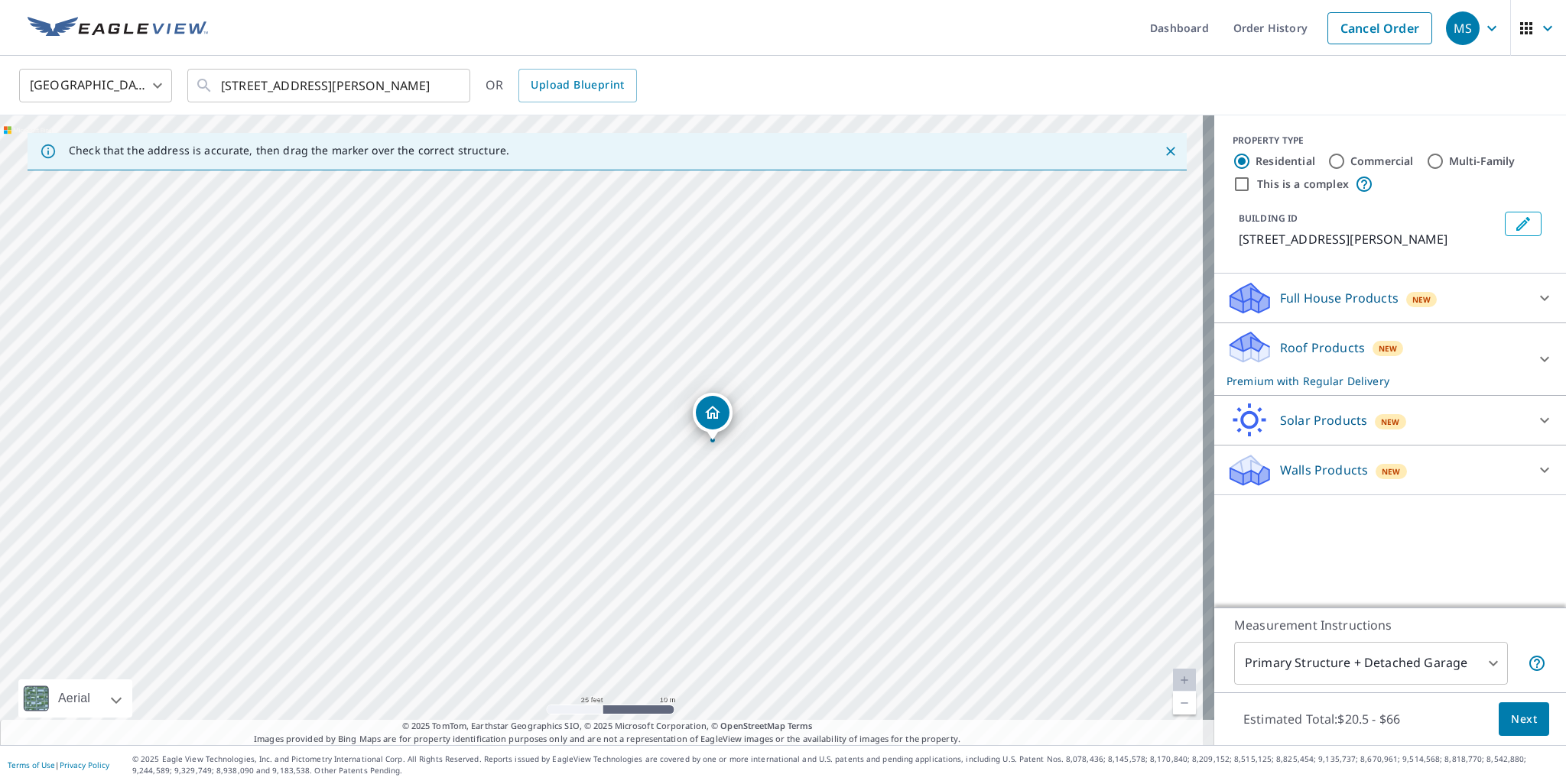
click at [1242, 341] on icon at bounding box center [1249, 341] width 39 height 19
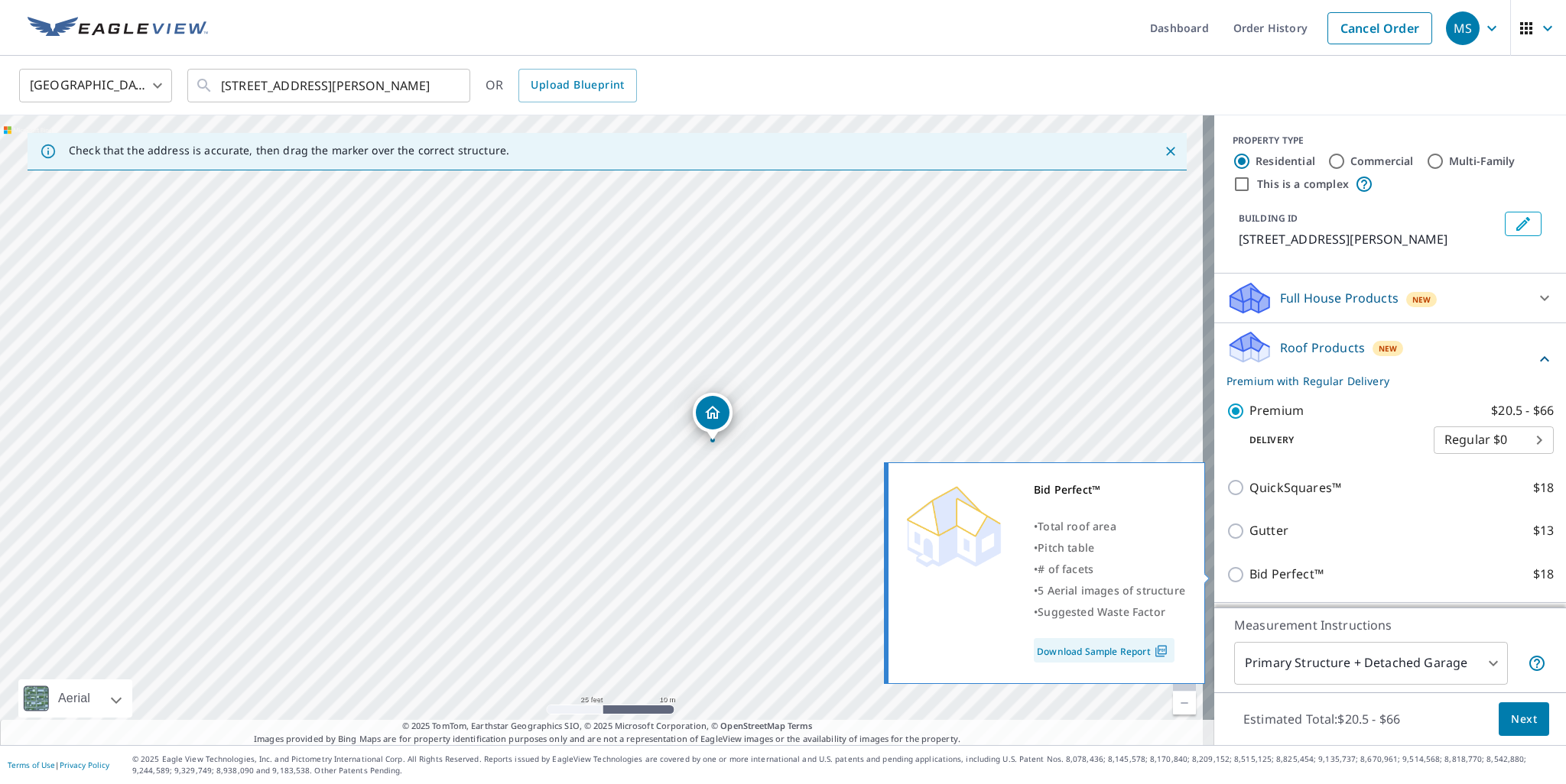
click at [1249, 575] on p "Bid Perfect™" at bounding box center [1286, 573] width 74 height 19
click at [1244, 575] on input "Bid Perfect™ $18" at bounding box center [1238, 574] width 23 height 18
checkbox input "true"
checkbox input "false"
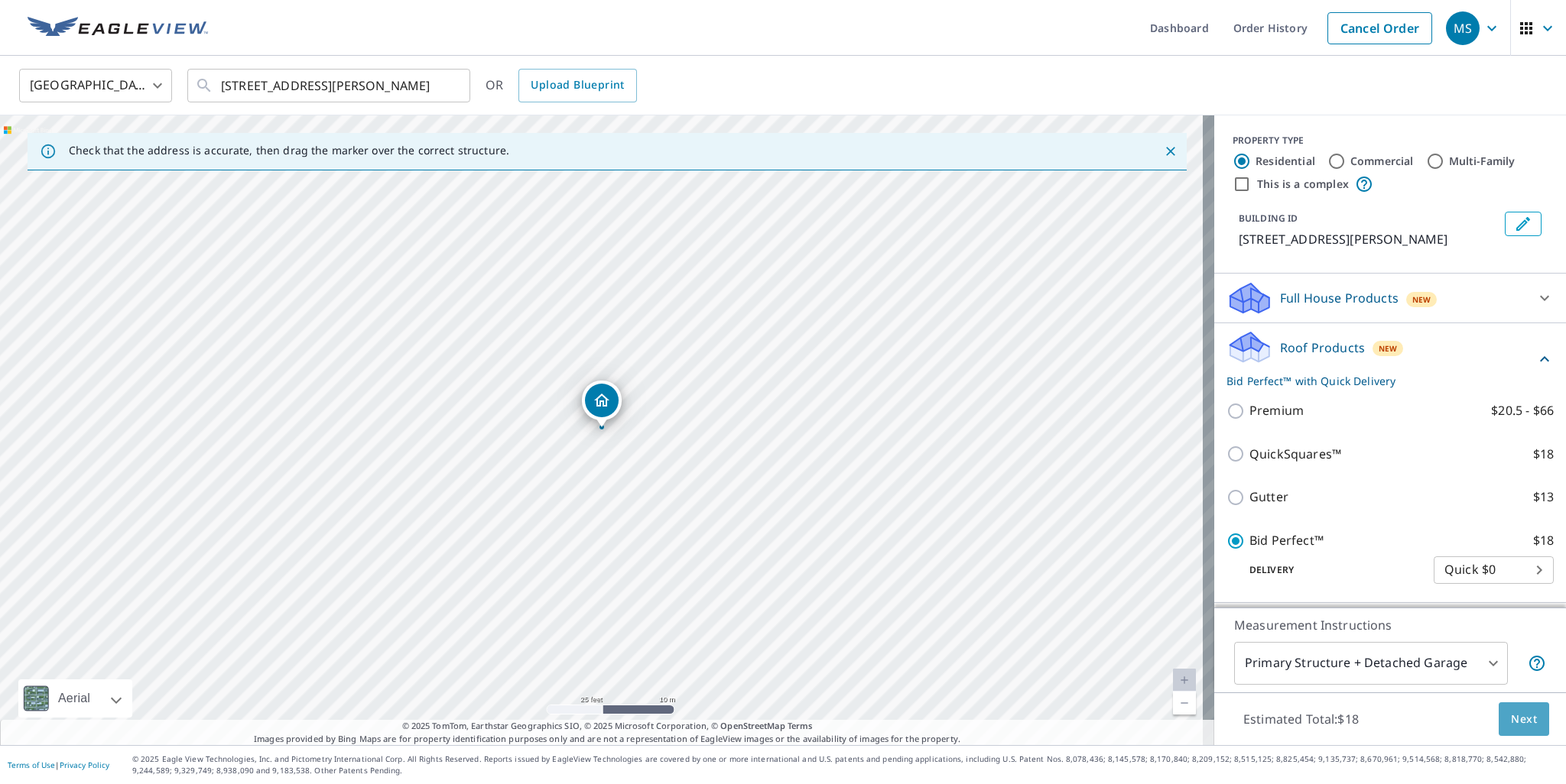
click at [1513, 714] on span "Next" at bounding box center [1523, 719] width 26 height 19
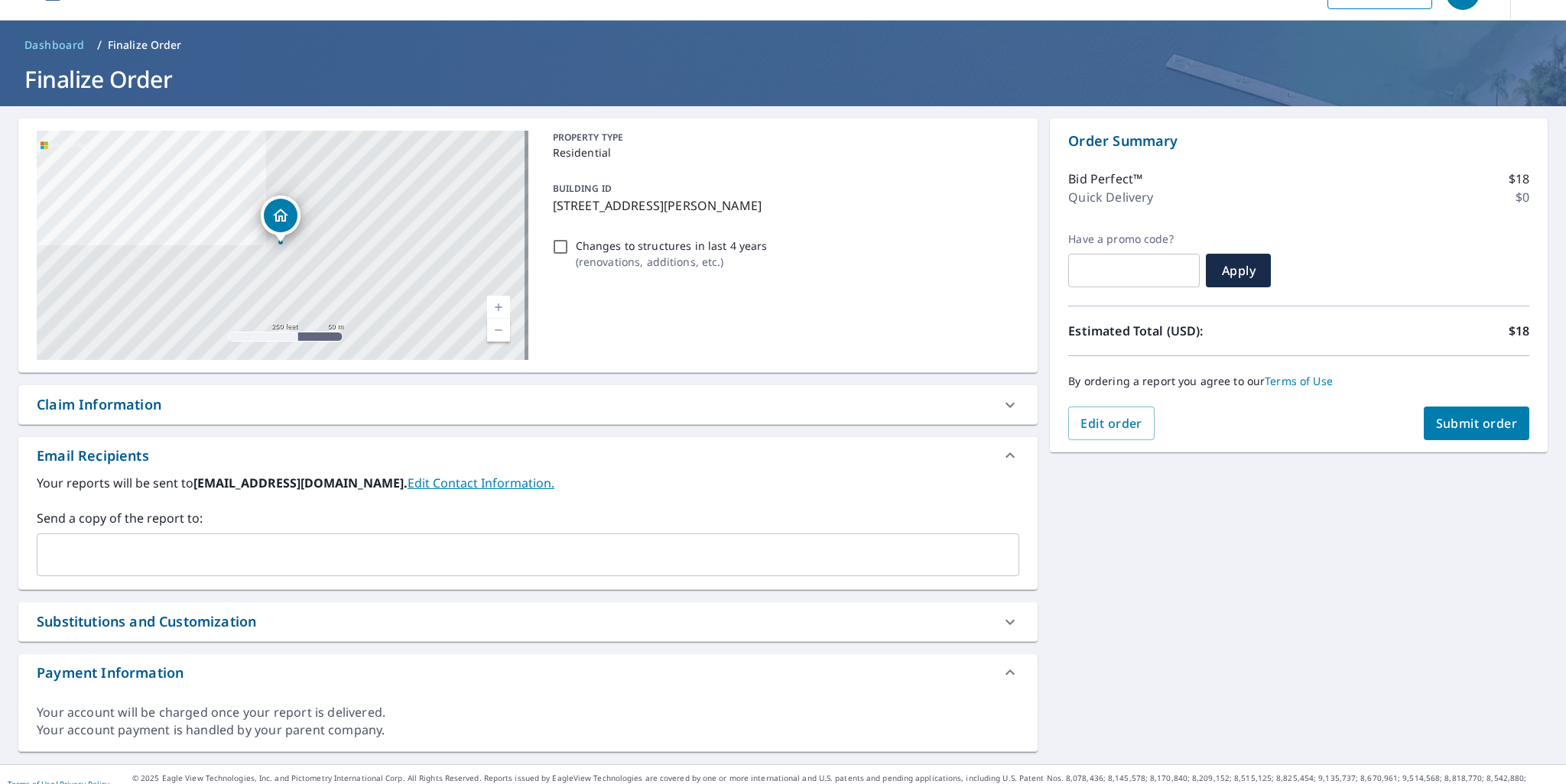
scroll to position [53, 0]
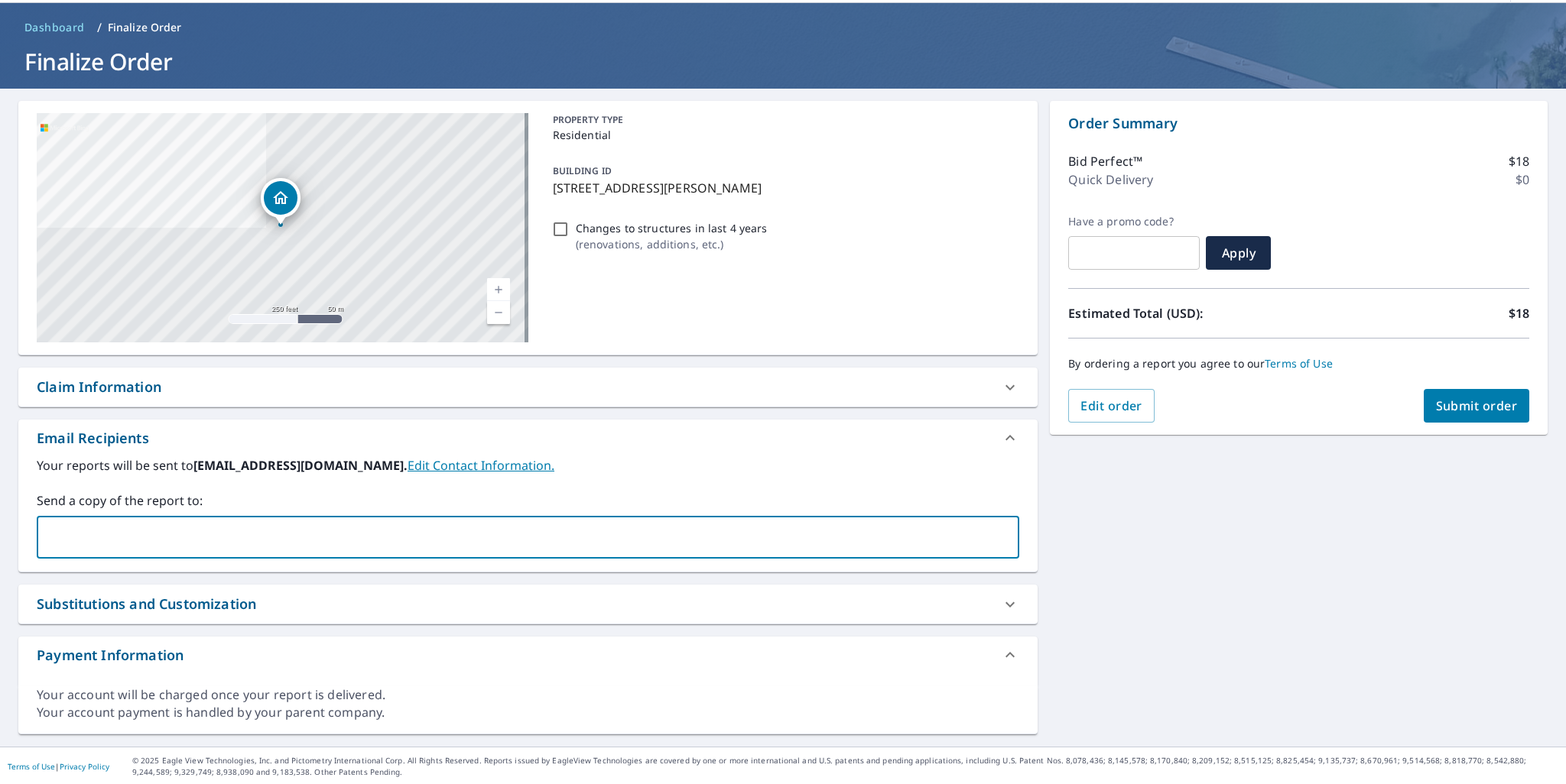
click at [194, 535] on input "text" at bounding box center [516, 537] width 946 height 29
type input "[PERSON_NAME][EMAIL_ADDRESS][PERSON_NAME][DOMAIN_NAME]"
click at [1438, 404] on span "Submit order" at bounding box center [1476, 406] width 82 height 17
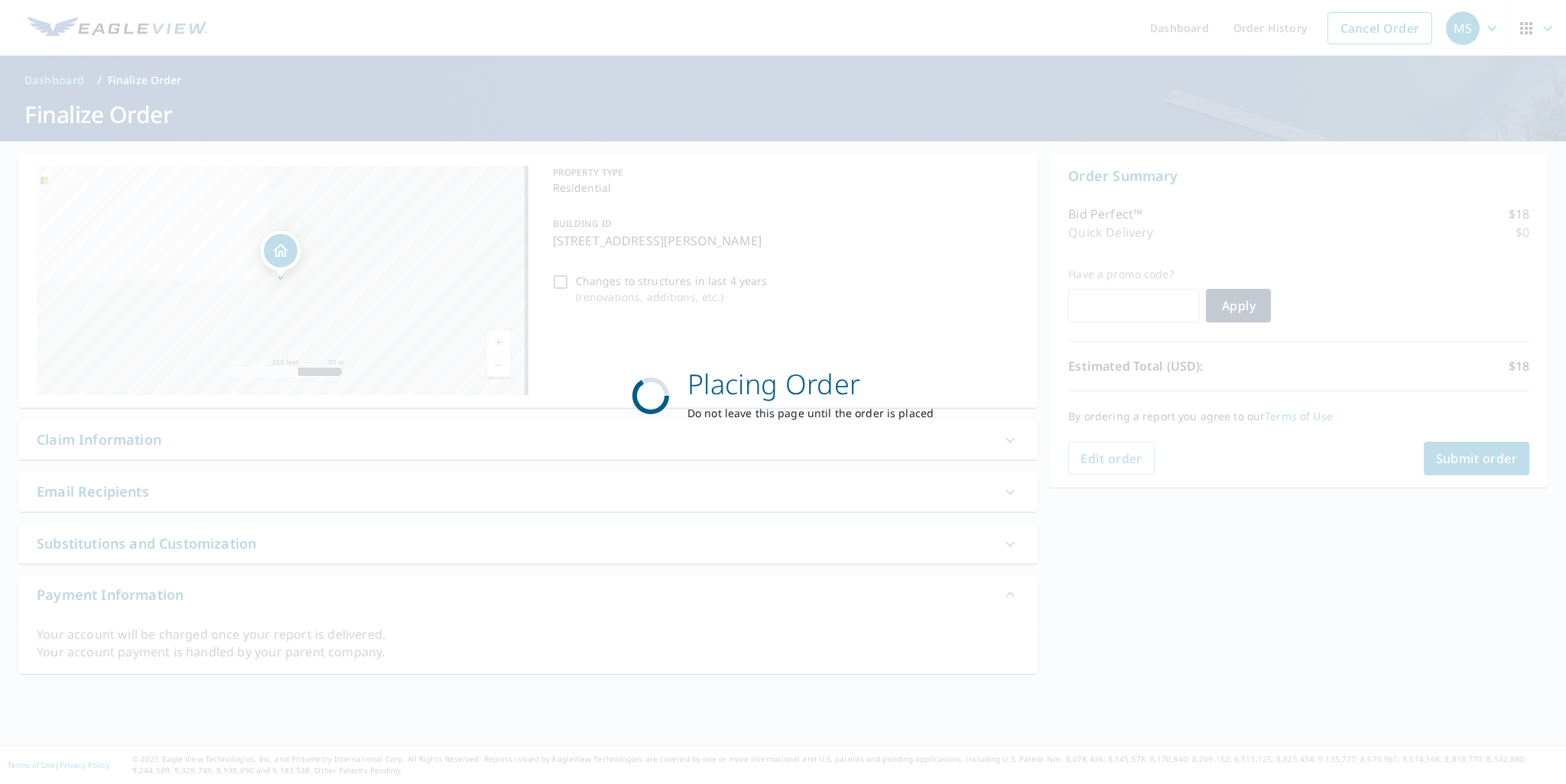
scroll to position [0, 0]
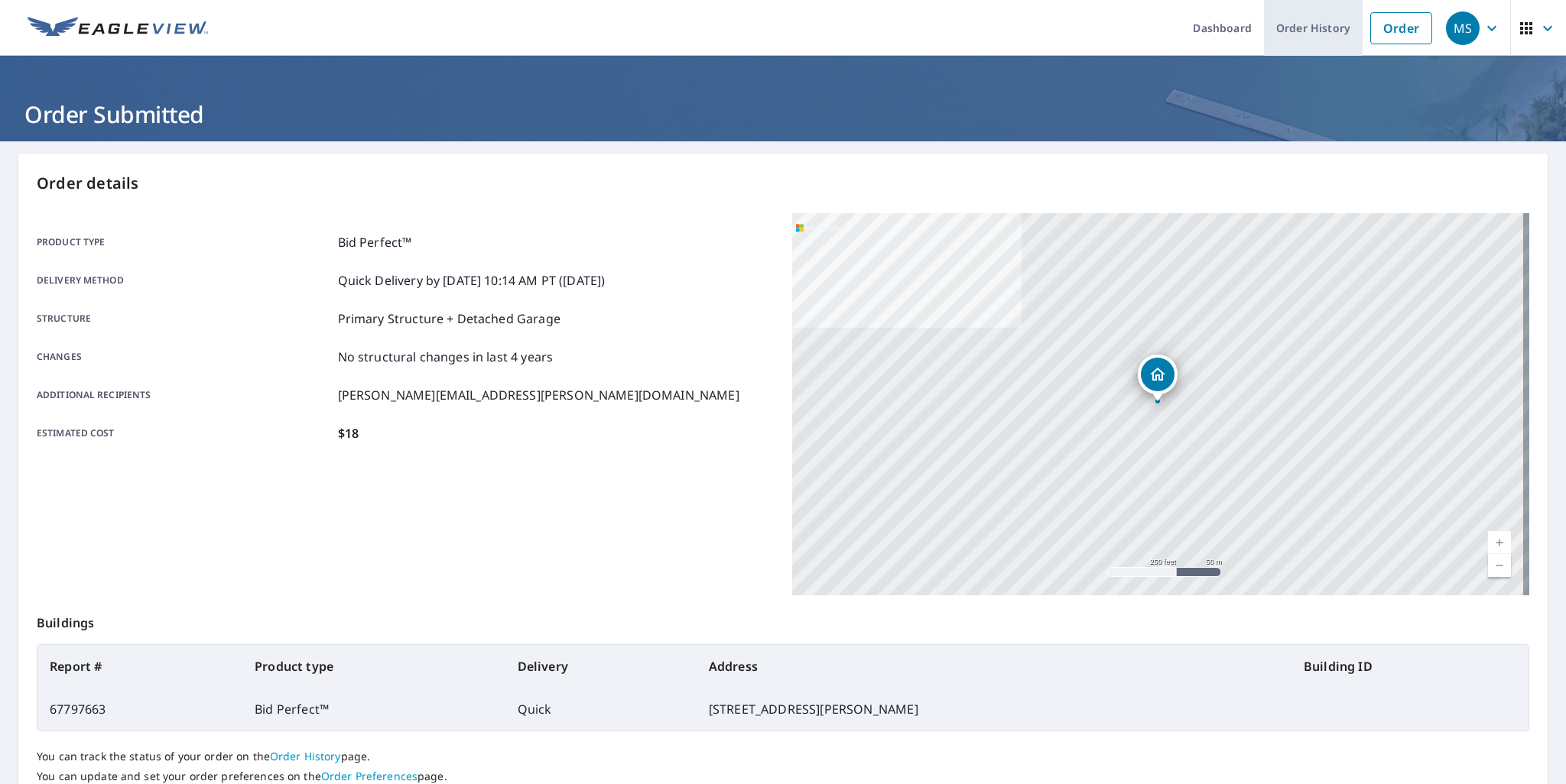
click at [1309, 31] on link "Order History" at bounding box center [1312, 27] width 99 height 56
